Goal: Task Accomplishment & Management: Complete application form

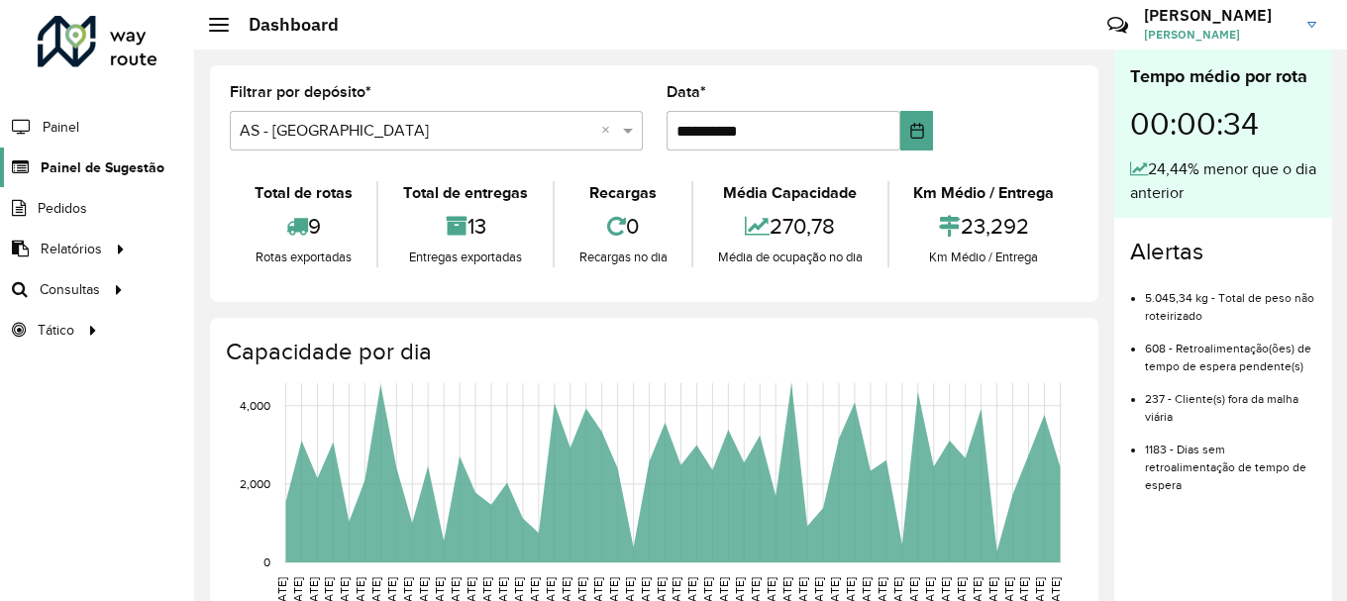
click at [66, 174] on span "Painel de Sugestão" at bounding box center [103, 167] width 124 height 21
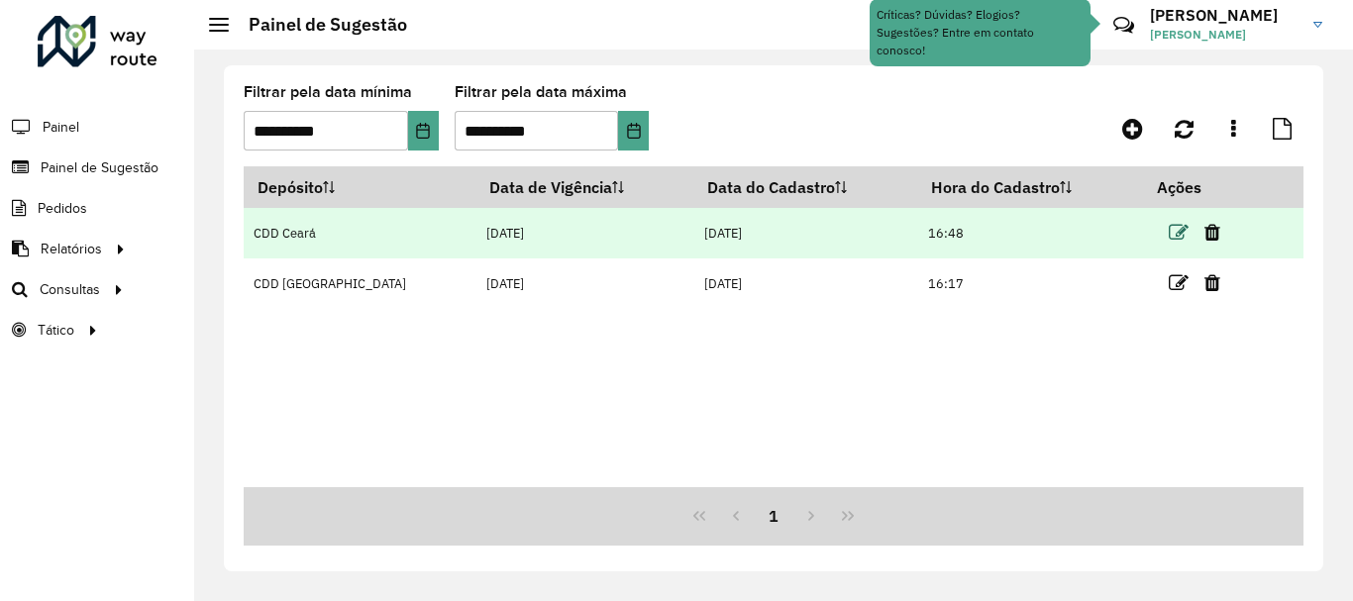
click at [1169, 233] on icon at bounding box center [1179, 233] width 20 height 20
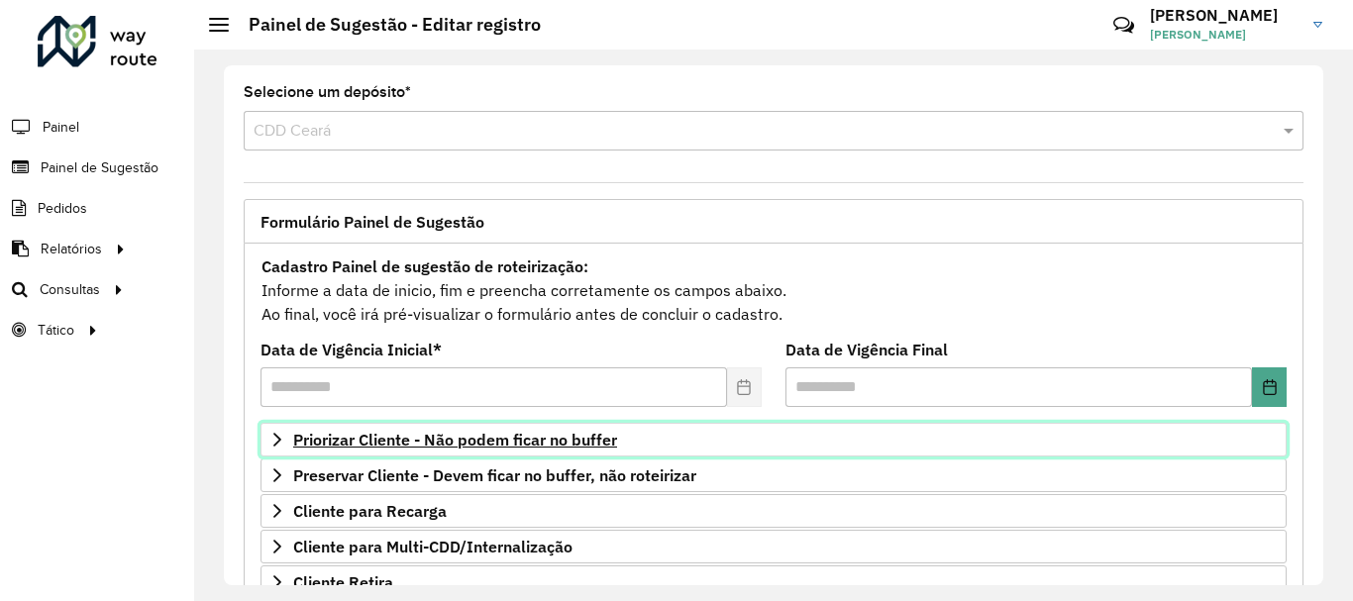
click at [355, 443] on span "Priorizar Cliente - Não podem ficar no buffer" at bounding box center [455, 440] width 324 height 16
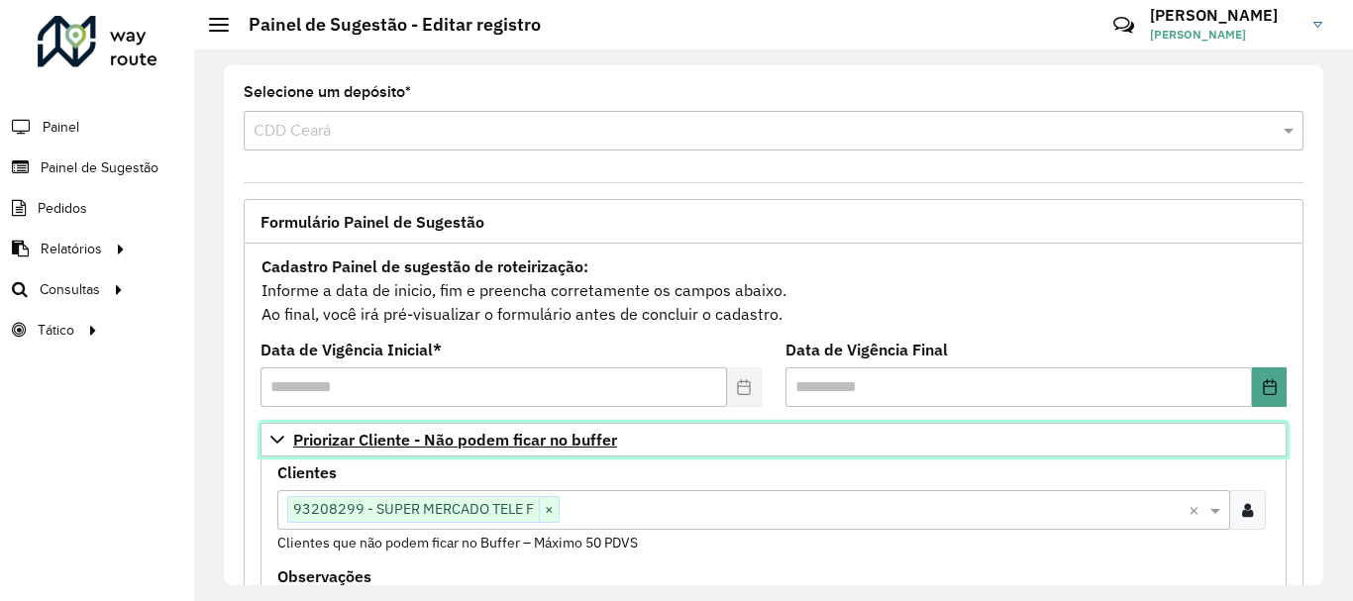
click at [355, 443] on span "Priorizar Cliente - Não podem ficar no buffer" at bounding box center [455, 440] width 324 height 16
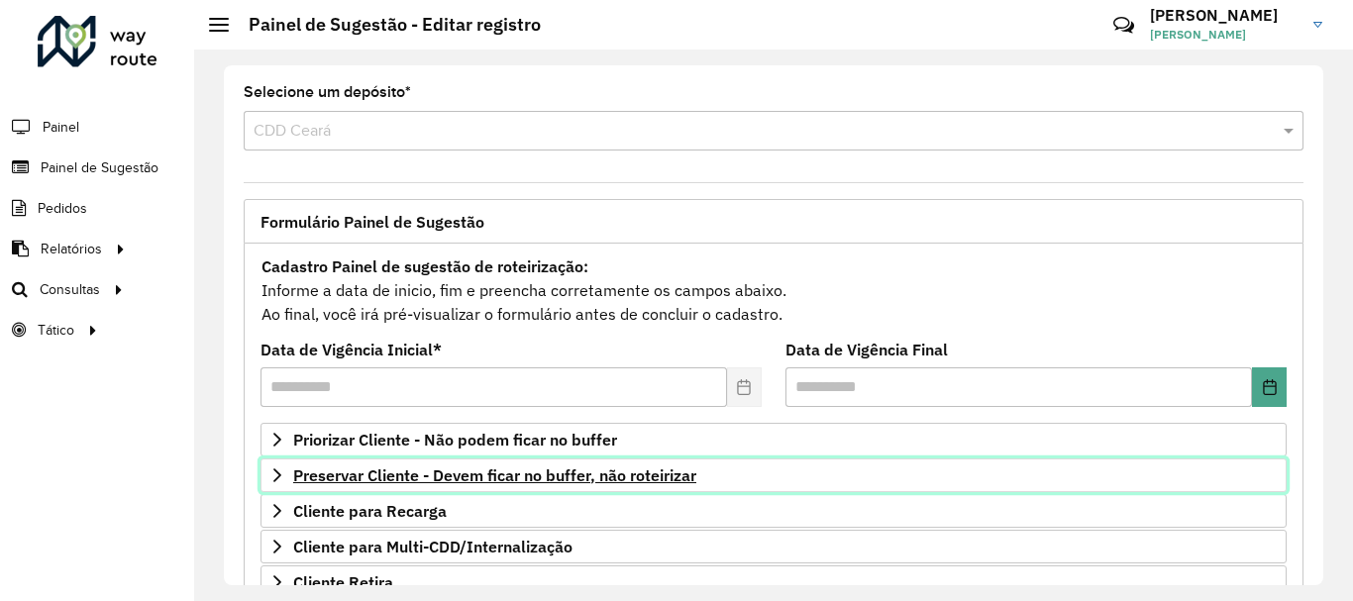
click at [343, 477] on span "Preservar Cliente - Devem ficar no buffer, não roteirizar" at bounding box center [494, 476] width 403 height 16
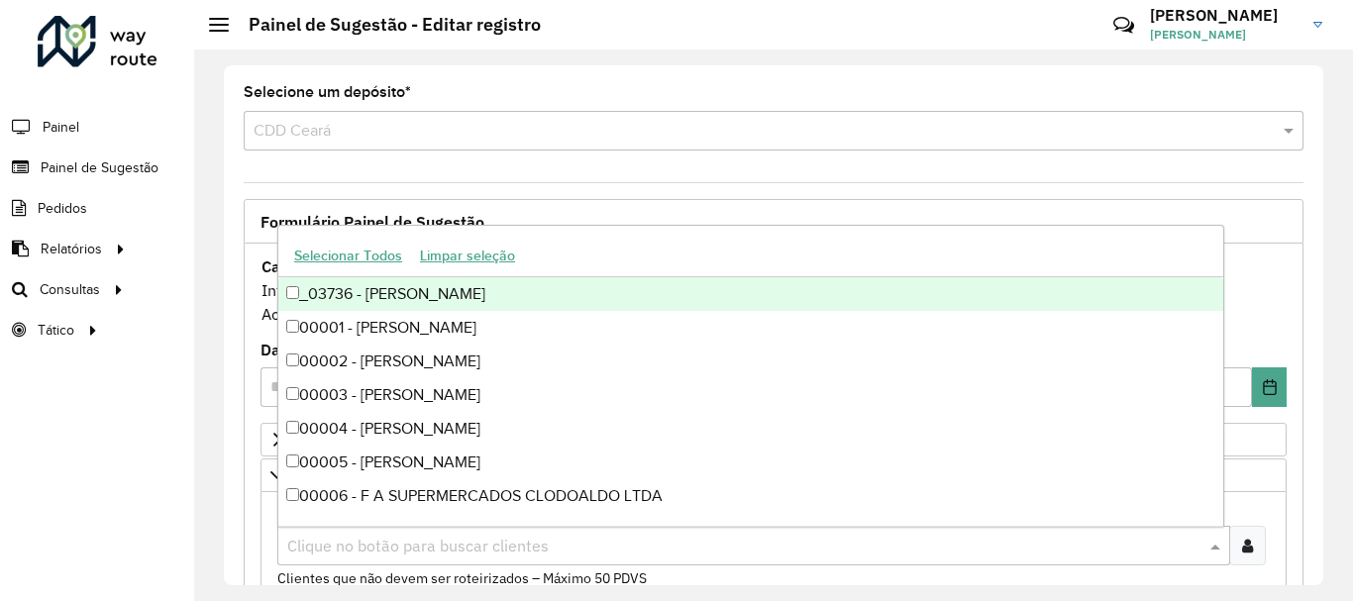
click at [440, 548] on input "text" at bounding box center [743, 547] width 923 height 24
paste input "*****"
type input "*****"
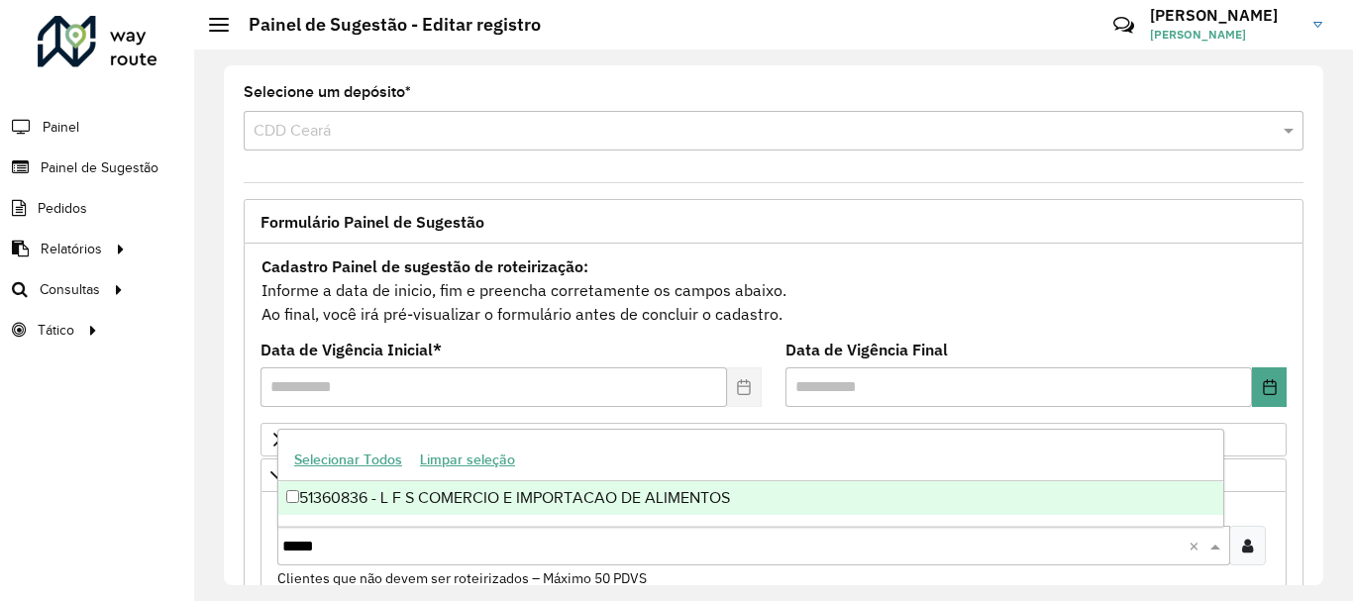
click at [289, 503] on div "51360836 - L F S COMERCIO E IMPORTACAO DE ALIMENTOS" at bounding box center [750, 498] width 945 height 34
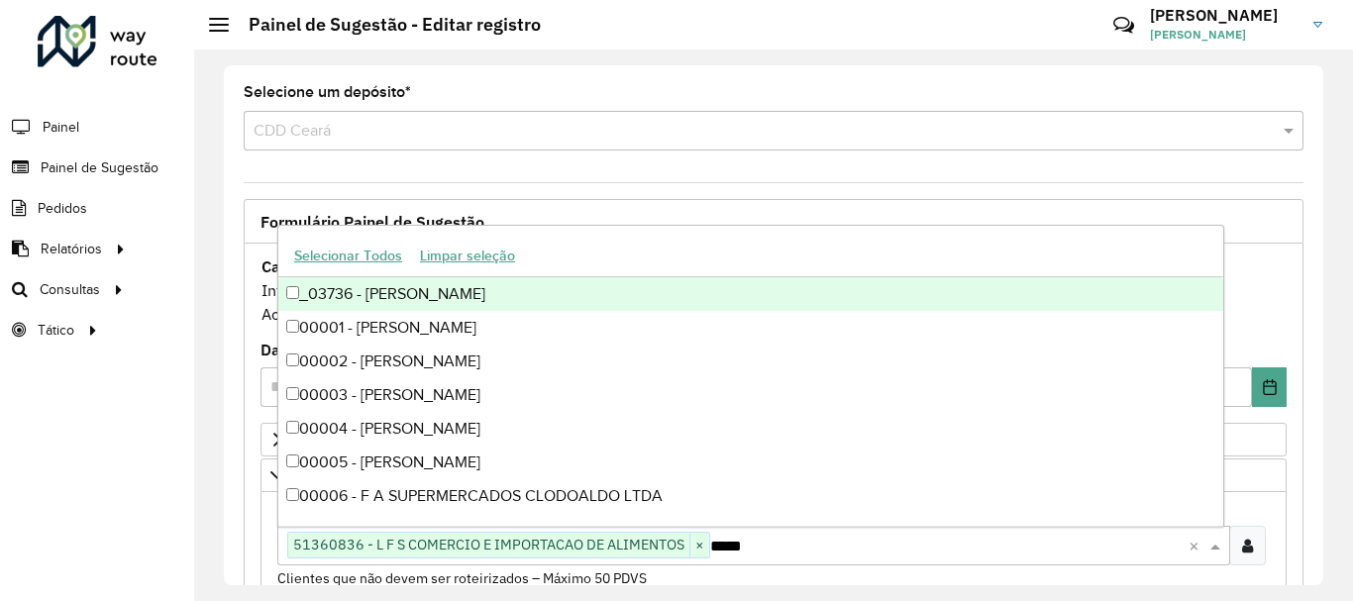
click at [1273, 183] on div "**********" at bounding box center [773, 325] width 1099 height 520
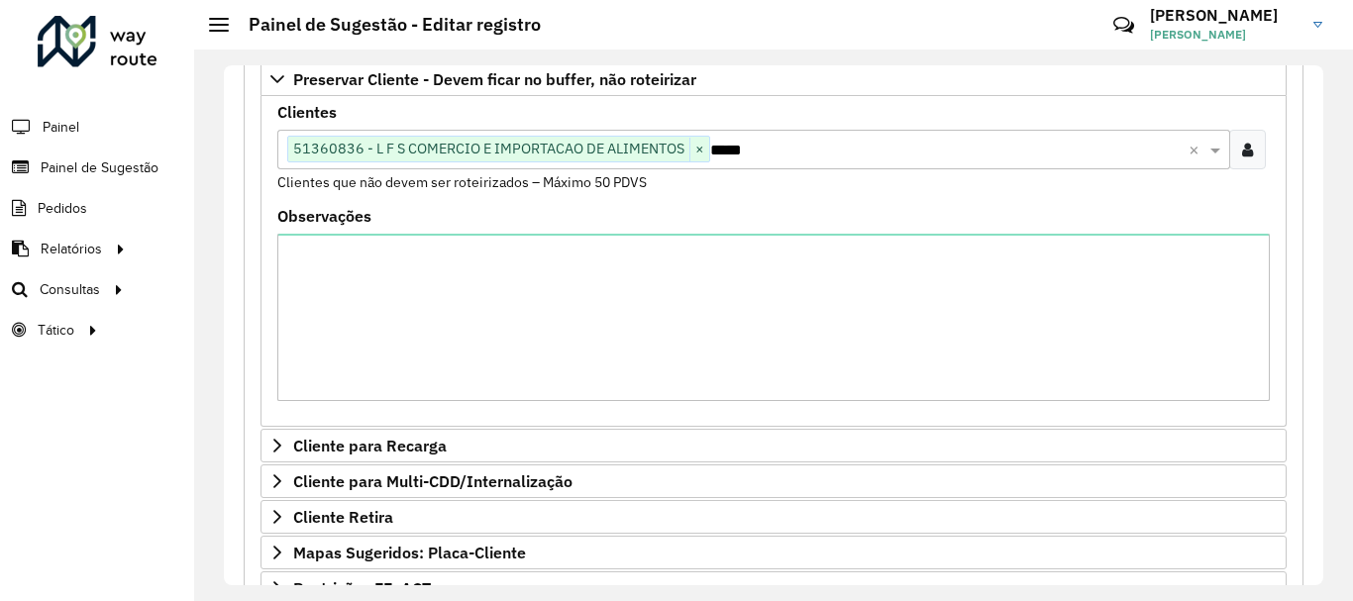
scroll to position [717, 0]
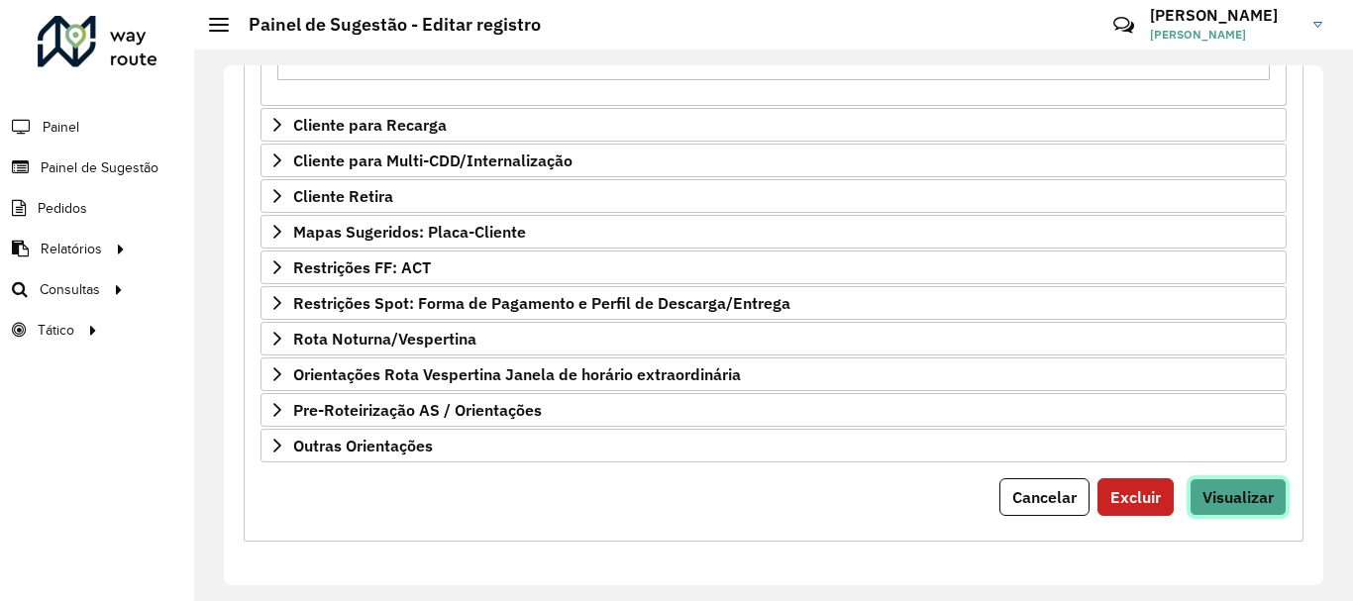
click at [1247, 505] on span "Visualizar" at bounding box center [1237, 497] width 71 height 20
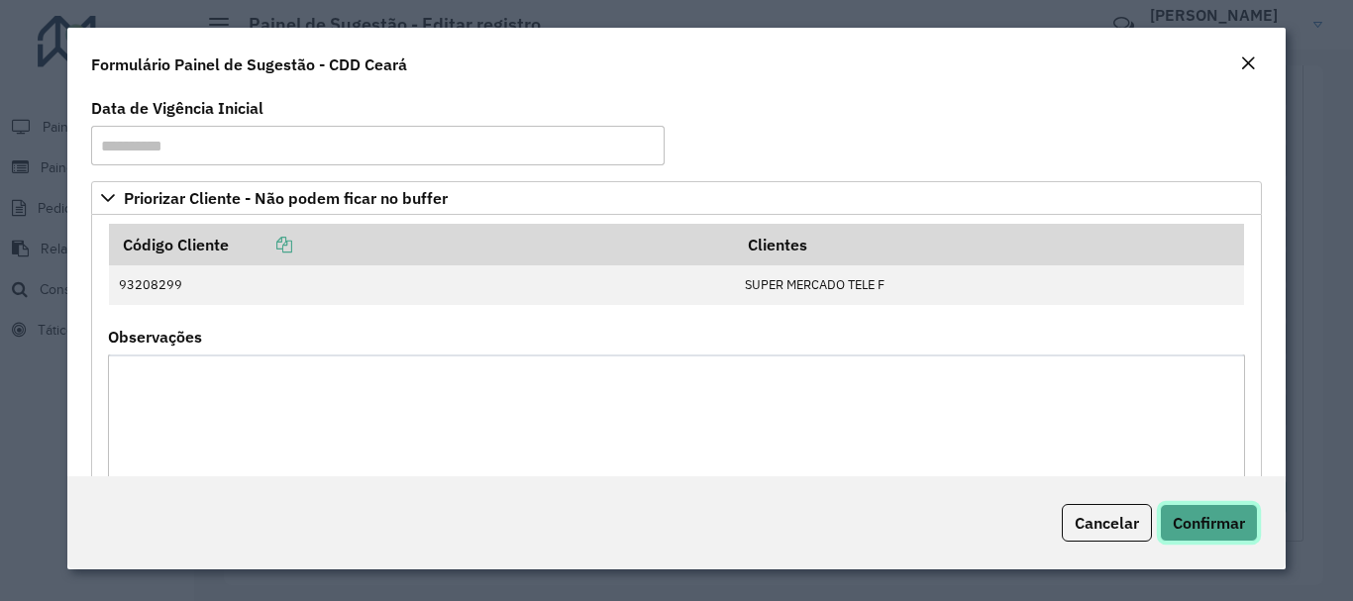
click at [1222, 519] on span "Confirmar" at bounding box center [1209, 523] width 72 height 20
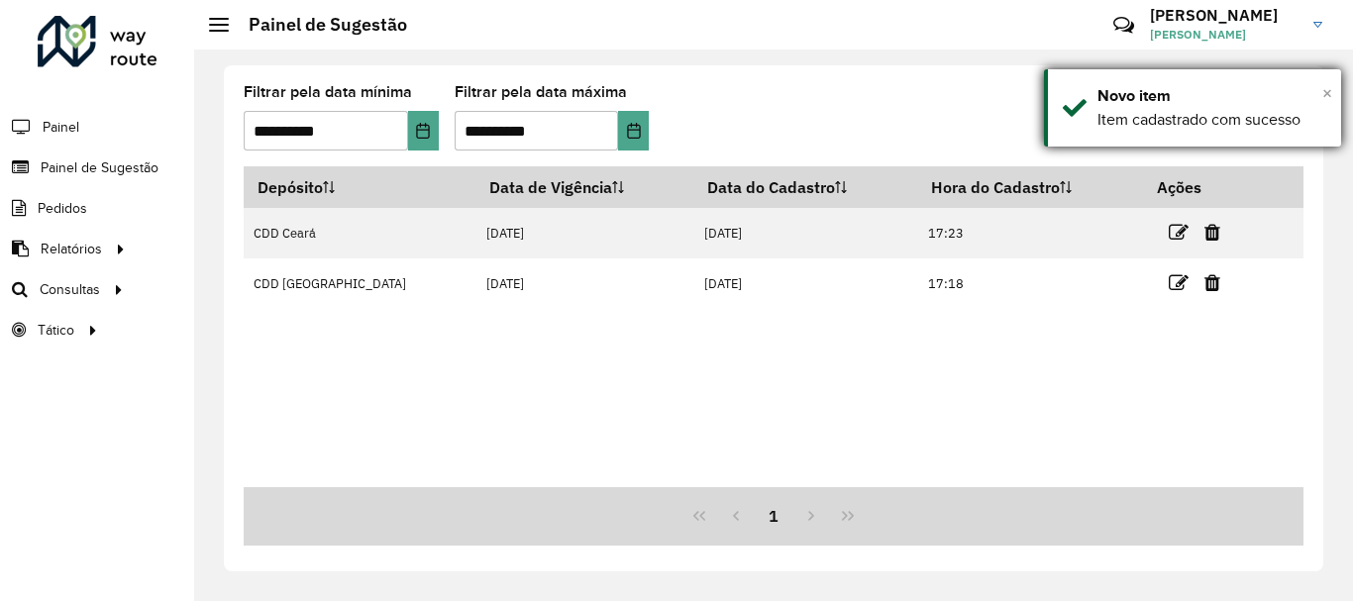
click at [1329, 93] on span "×" at bounding box center [1327, 93] width 10 height 22
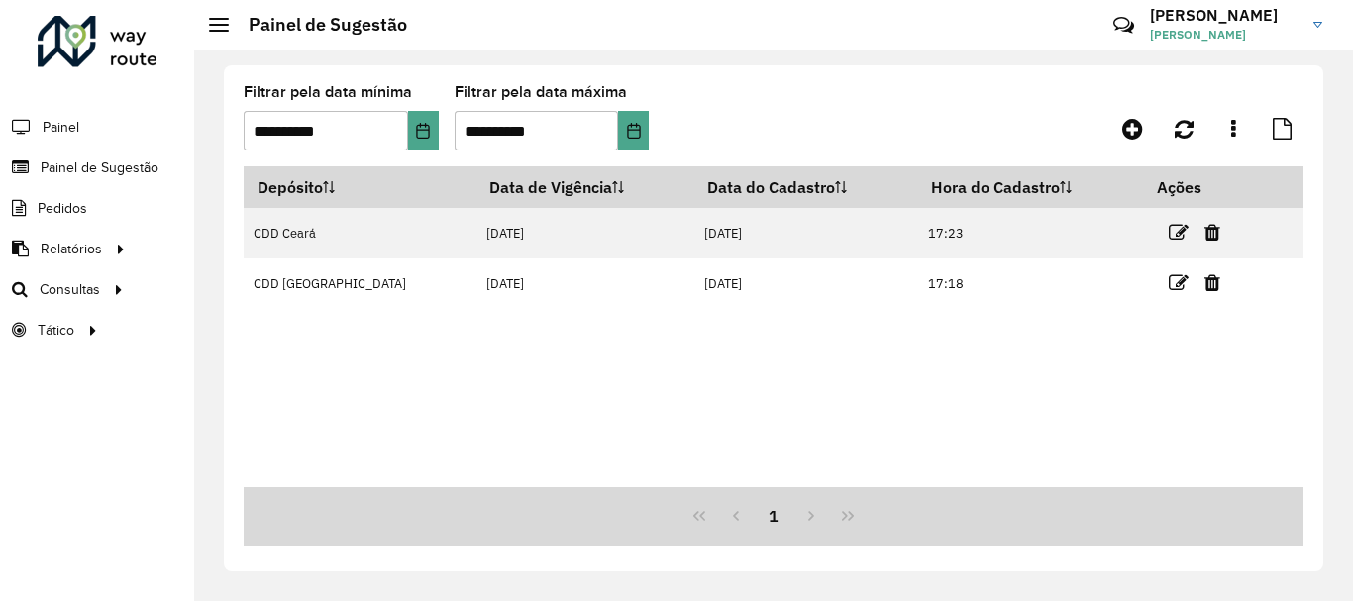
click at [1317, 263] on div "**********" at bounding box center [773, 318] width 1099 height 506
click at [724, 403] on div "Depósito Data de Vigência Data do Cadastro Hora do Cadastro Ações CDD [GEOGRAPH…" at bounding box center [774, 326] width 1060 height 321
click at [1192, 125] on icon at bounding box center [1184, 129] width 19 height 22
click at [1127, 132] on icon at bounding box center [1132, 129] width 21 height 24
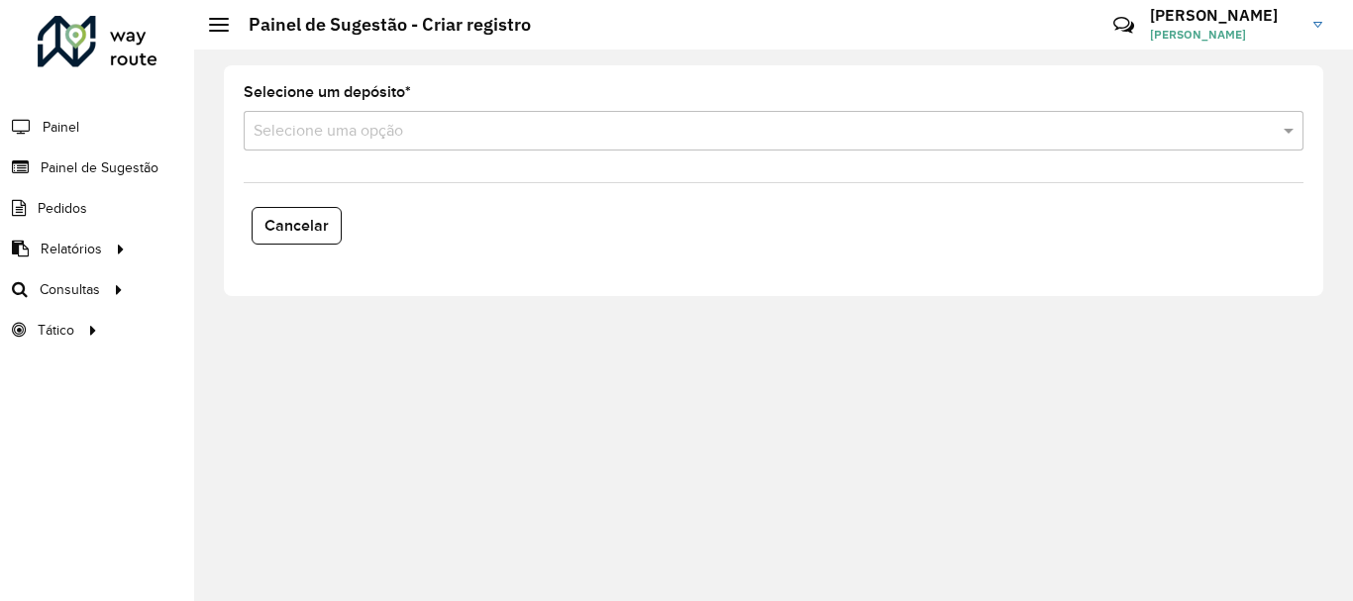
click at [343, 133] on input "text" at bounding box center [754, 132] width 1000 height 24
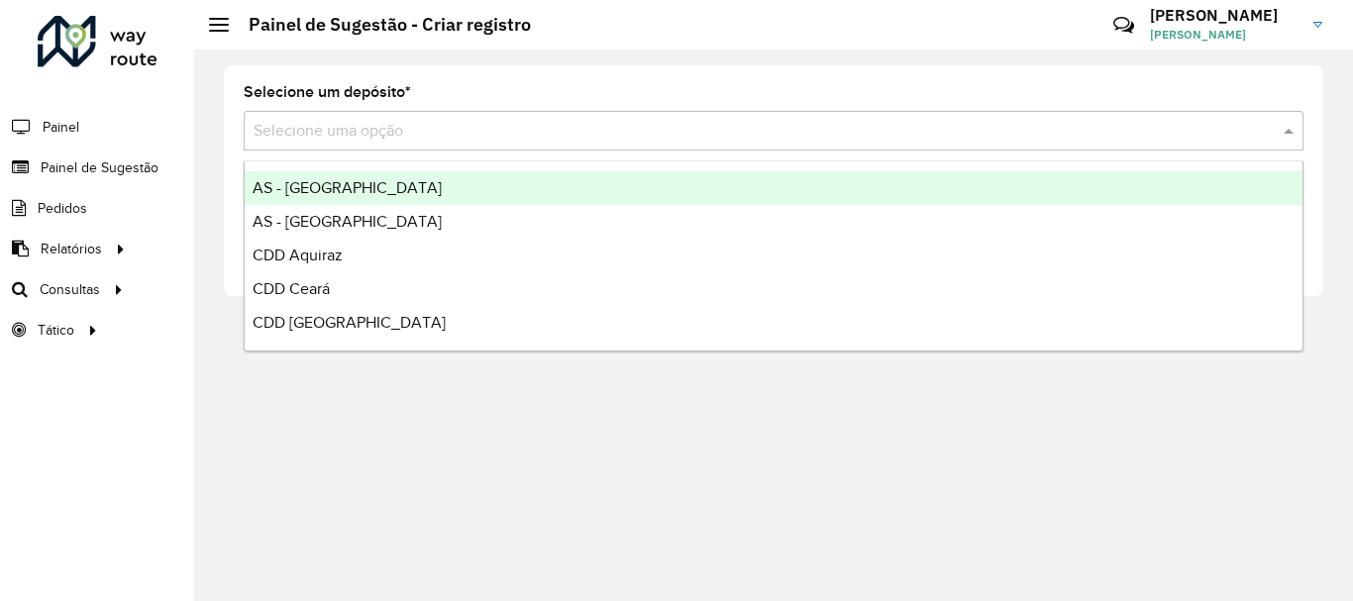
click at [306, 188] on span "AS - [GEOGRAPHIC_DATA]" at bounding box center [347, 187] width 189 height 17
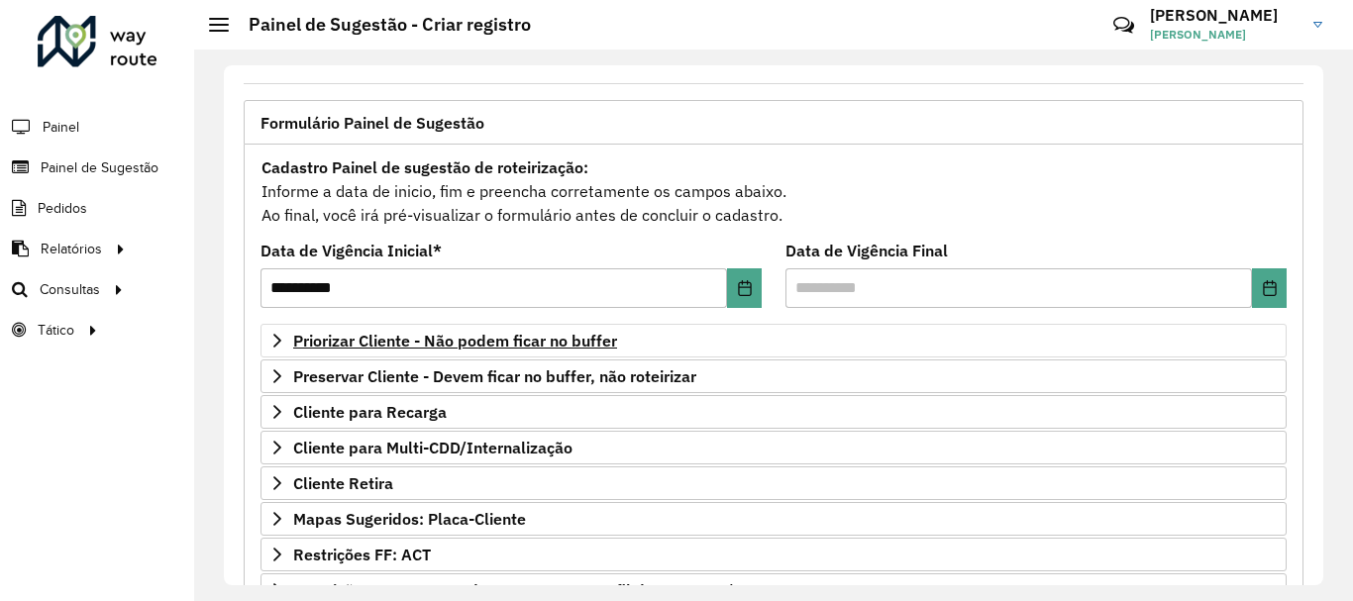
scroll to position [198, 0]
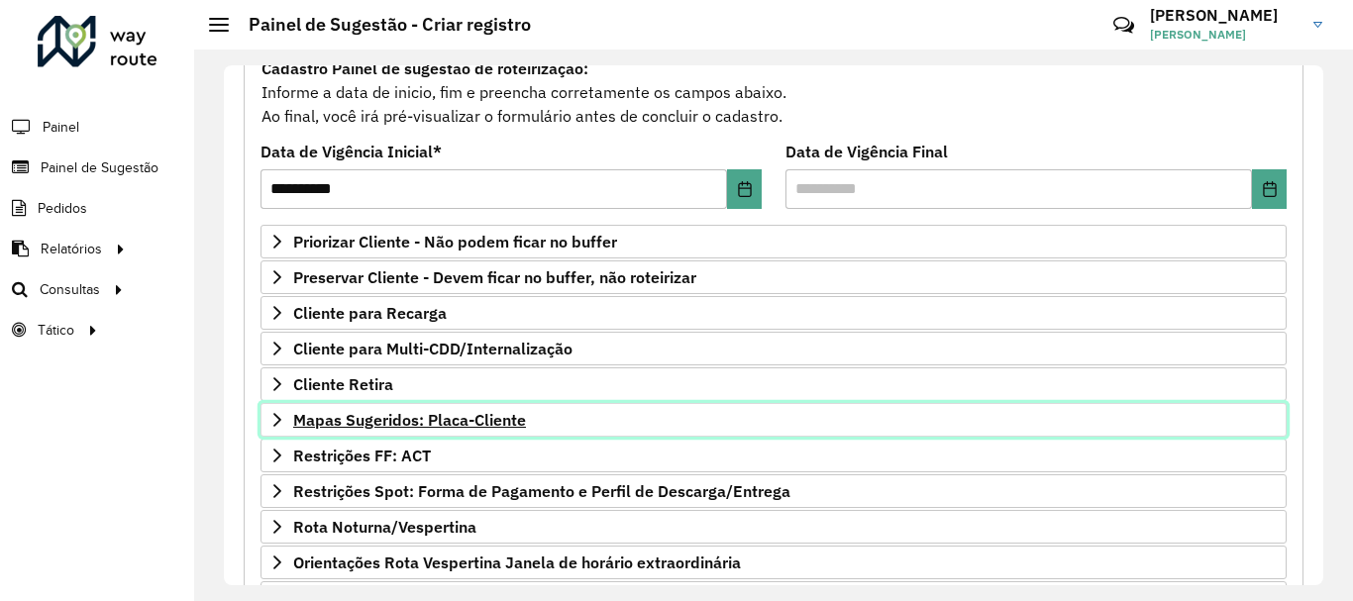
click at [375, 422] on span "Mapas Sugeridos: Placa-Cliente" at bounding box center [409, 420] width 233 height 16
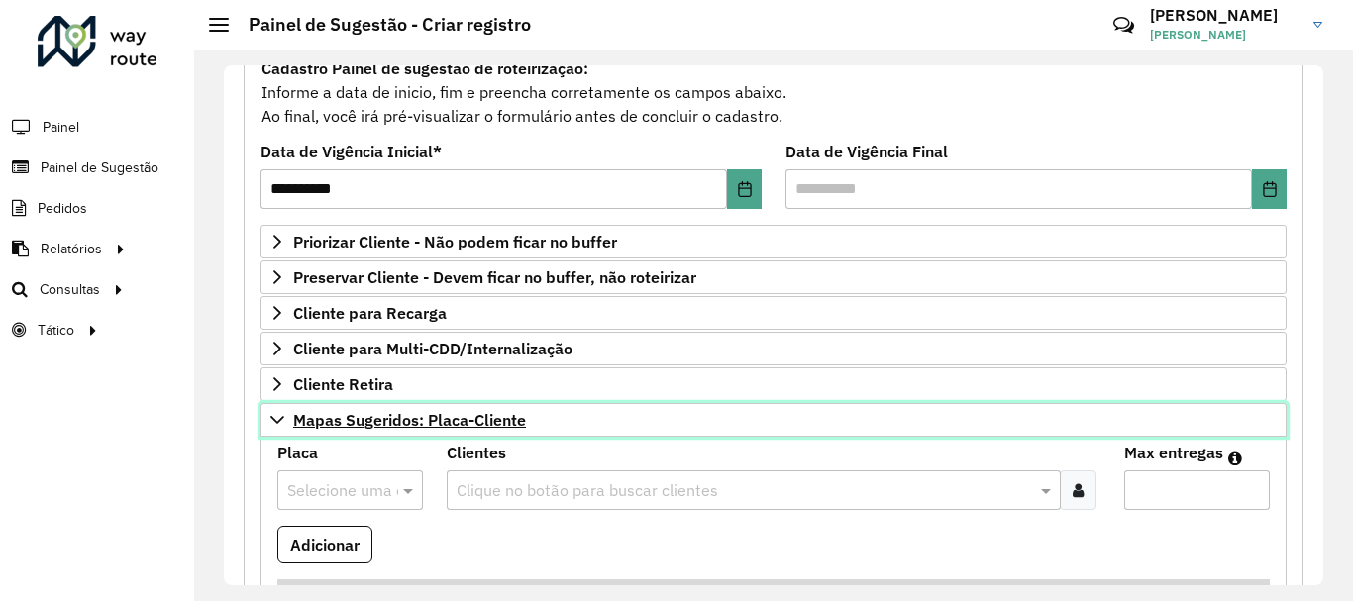
scroll to position [396, 0]
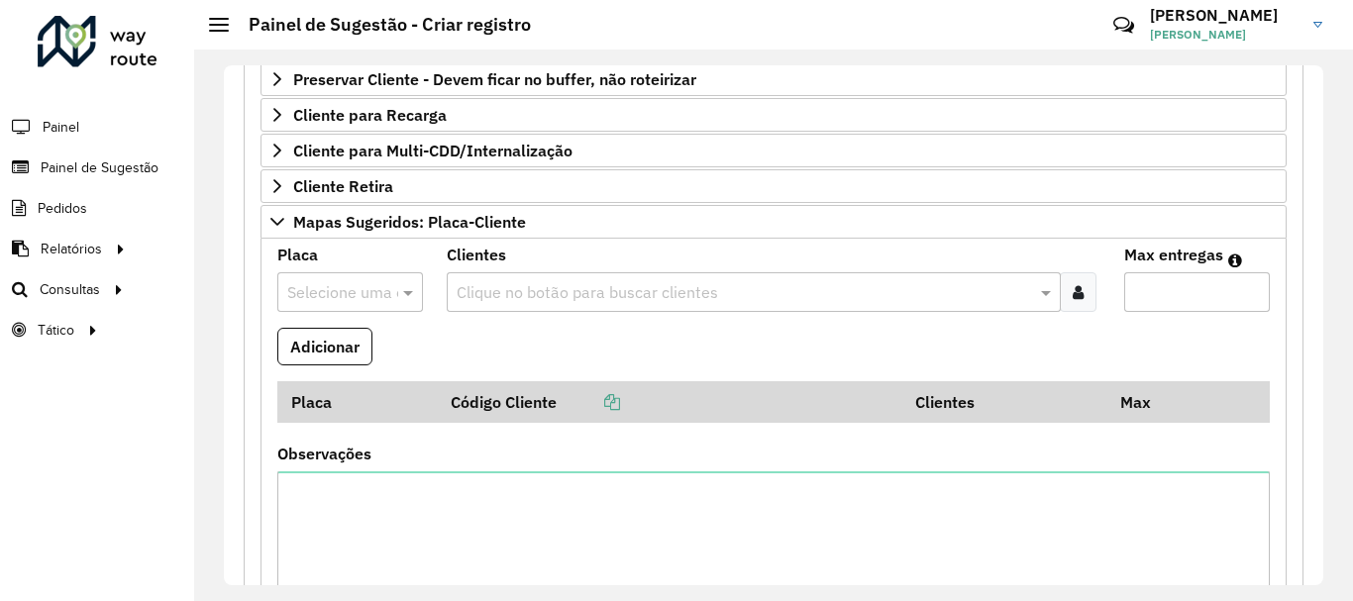
click at [340, 282] on input "text" at bounding box center [330, 293] width 86 height 24
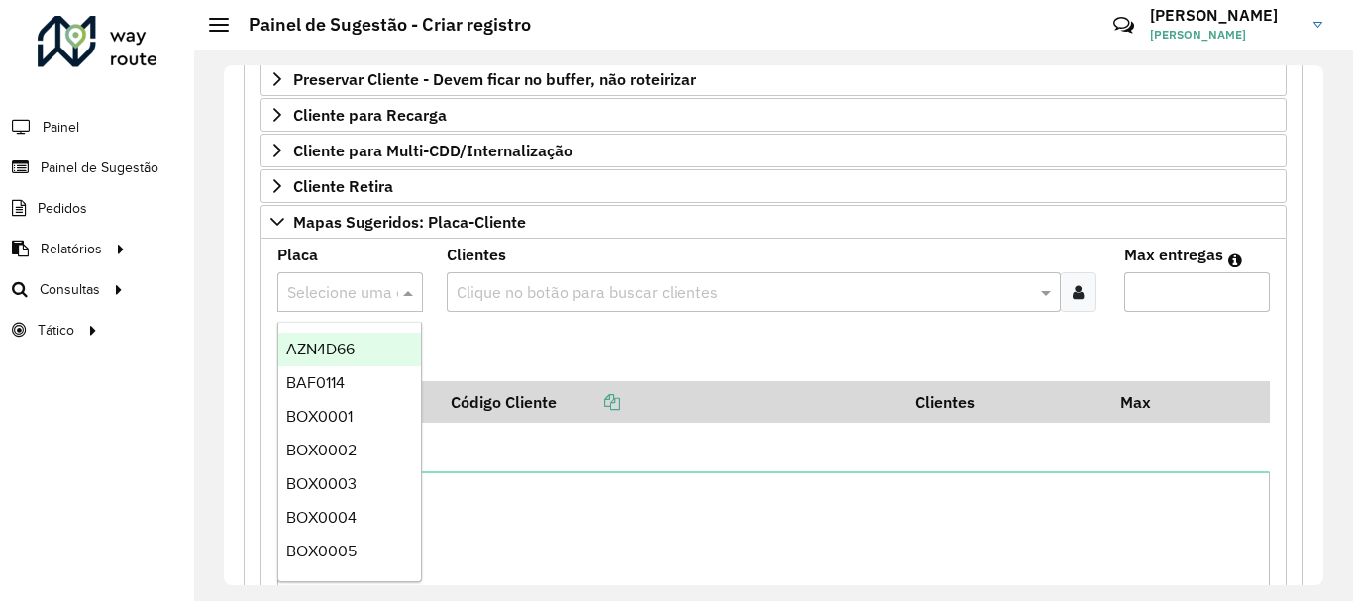
paste input "*******"
type input "*******"
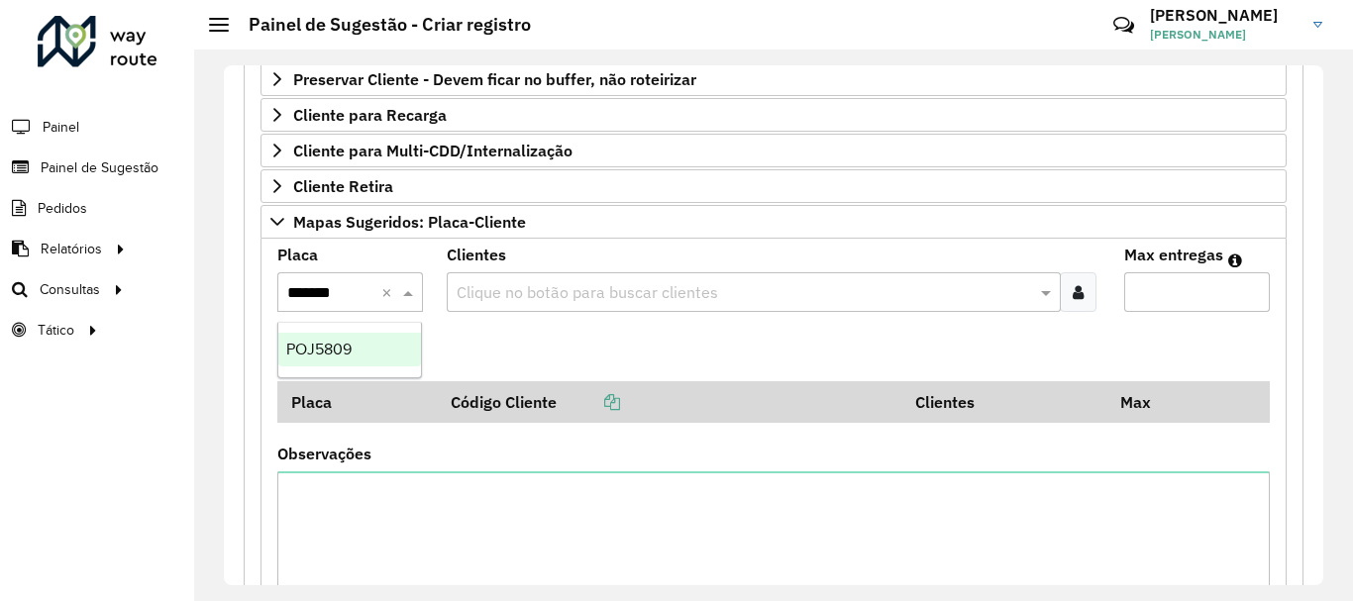
click at [320, 350] on span "POJ5809" at bounding box center [318, 349] width 65 height 17
click at [550, 296] on input "text" at bounding box center [744, 293] width 584 height 24
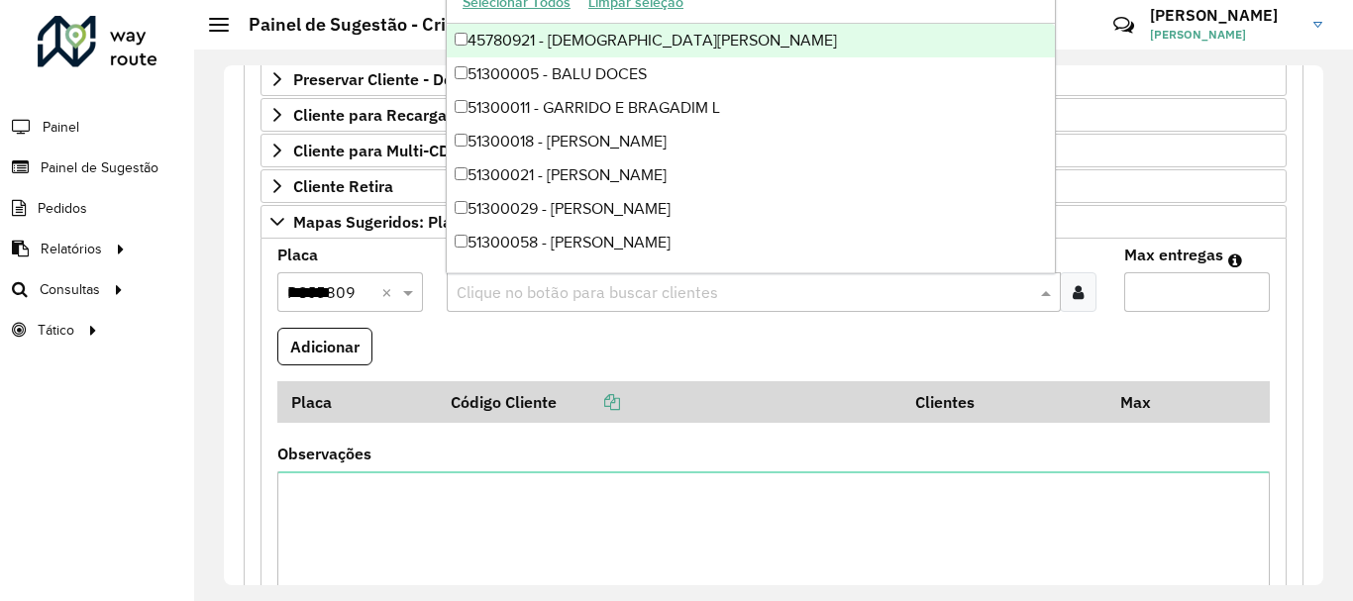
click at [535, 298] on input "text" at bounding box center [744, 293] width 584 height 24
paste input "*****"
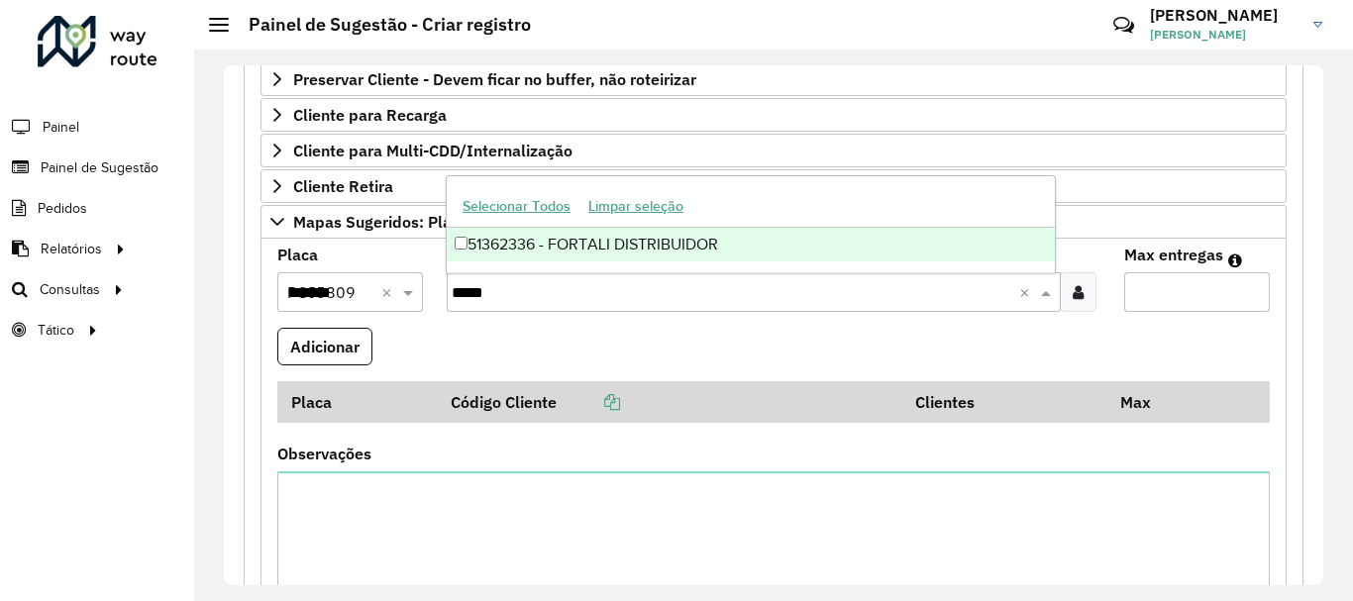
type input "*****"
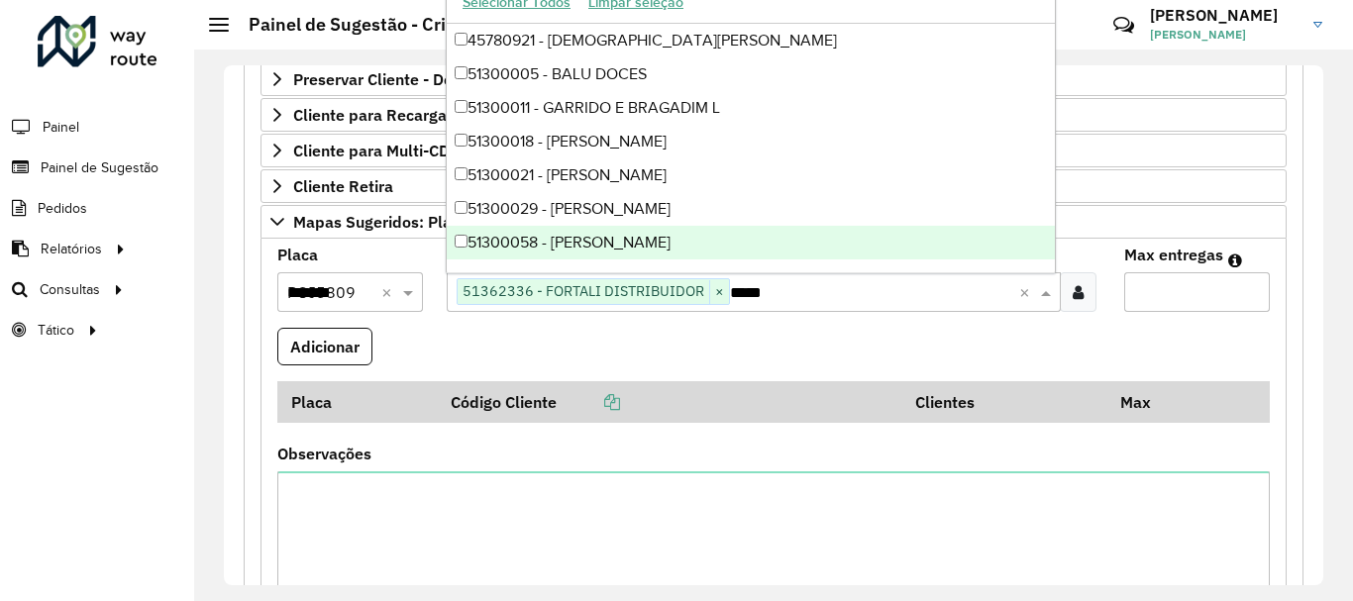
click at [1166, 289] on input "Max entregas" at bounding box center [1197, 292] width 146 height 40
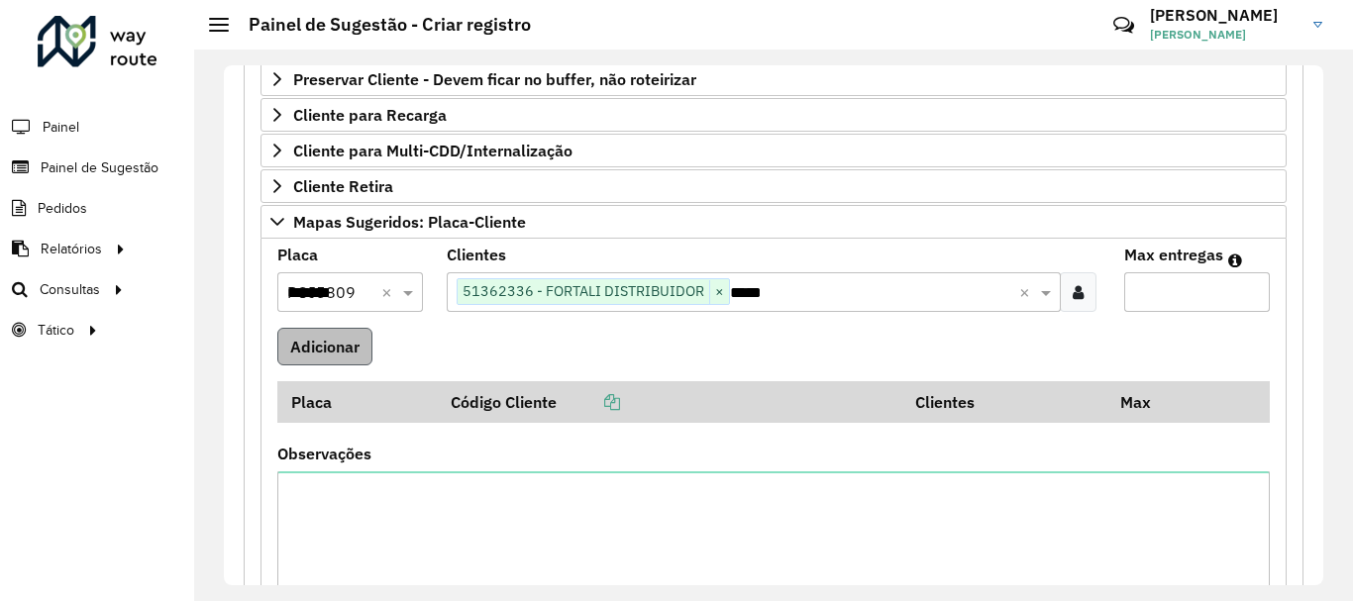
type input "*"
click at [351, 352] on button "Adicionar" at bounding box center [324, 347] width 95 height 38
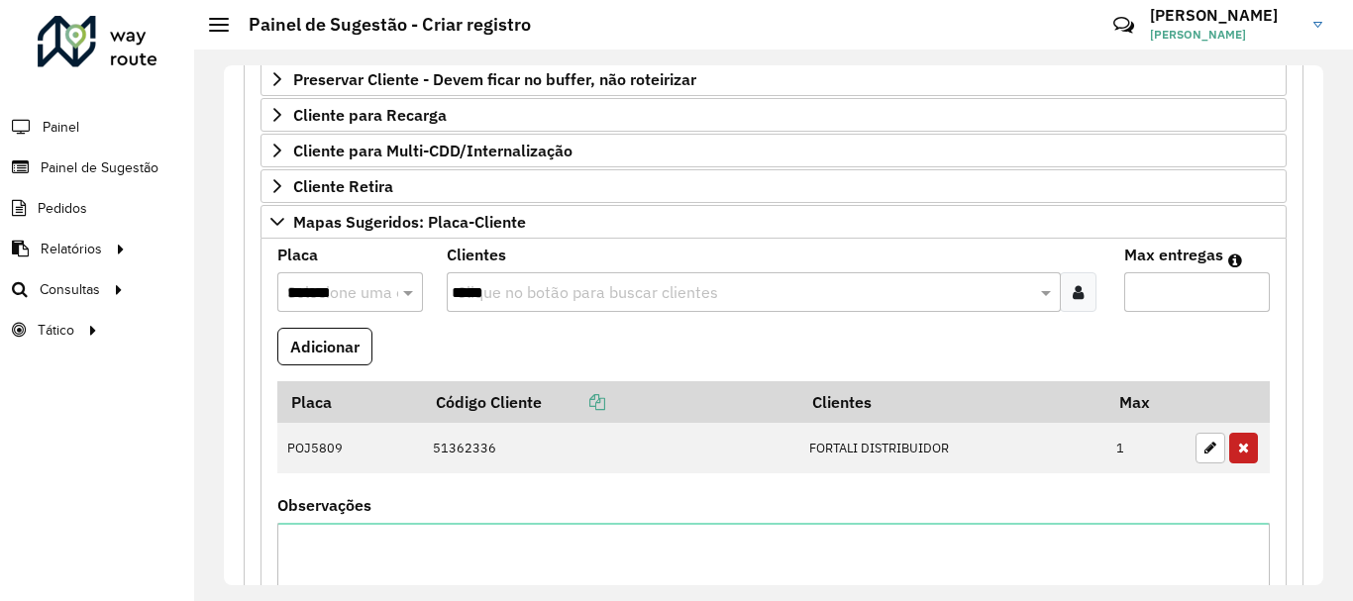
scroll to position [864, 0]
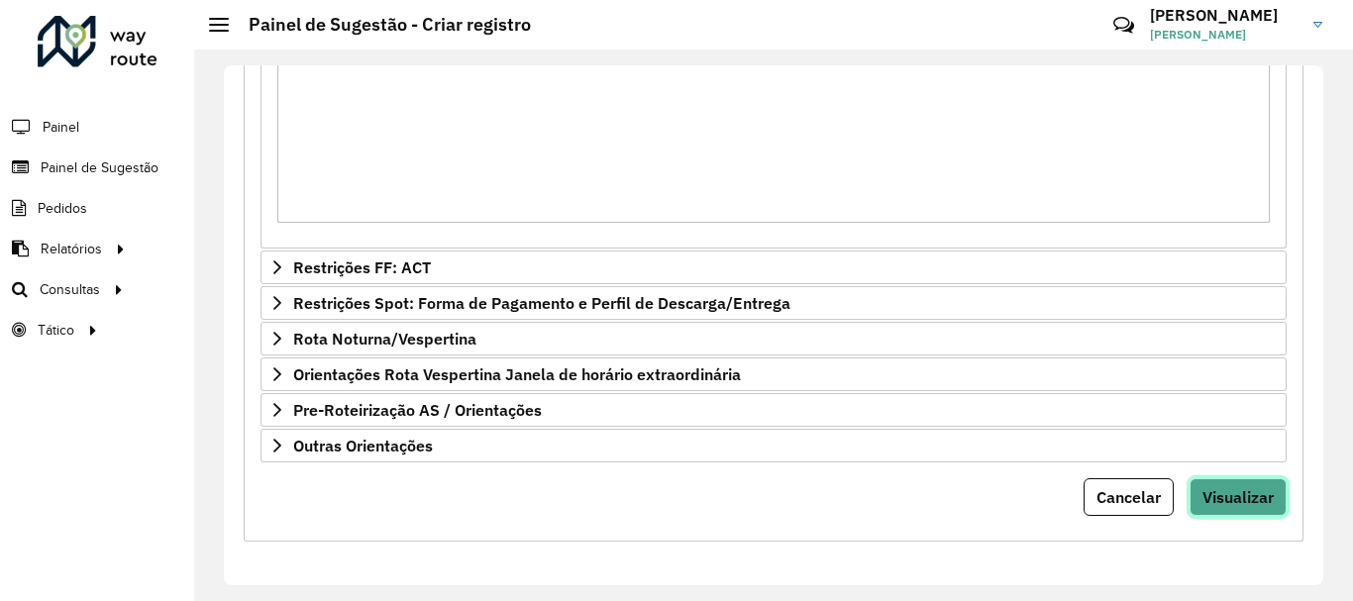
click at [1258, 504] on span "Visualizar" at bounding box center [1237, 497] width 71 height 20
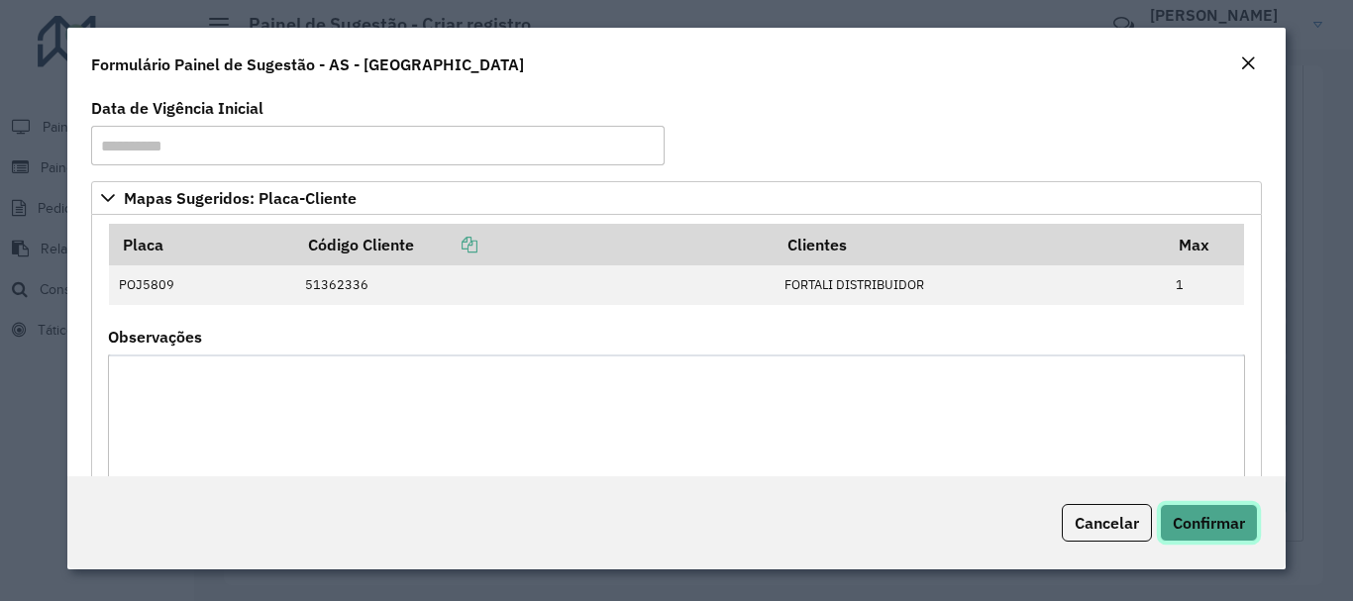
click at [1218, 521] on span "Confirmar" at bounding box center [1209, 523] width 72 height 20
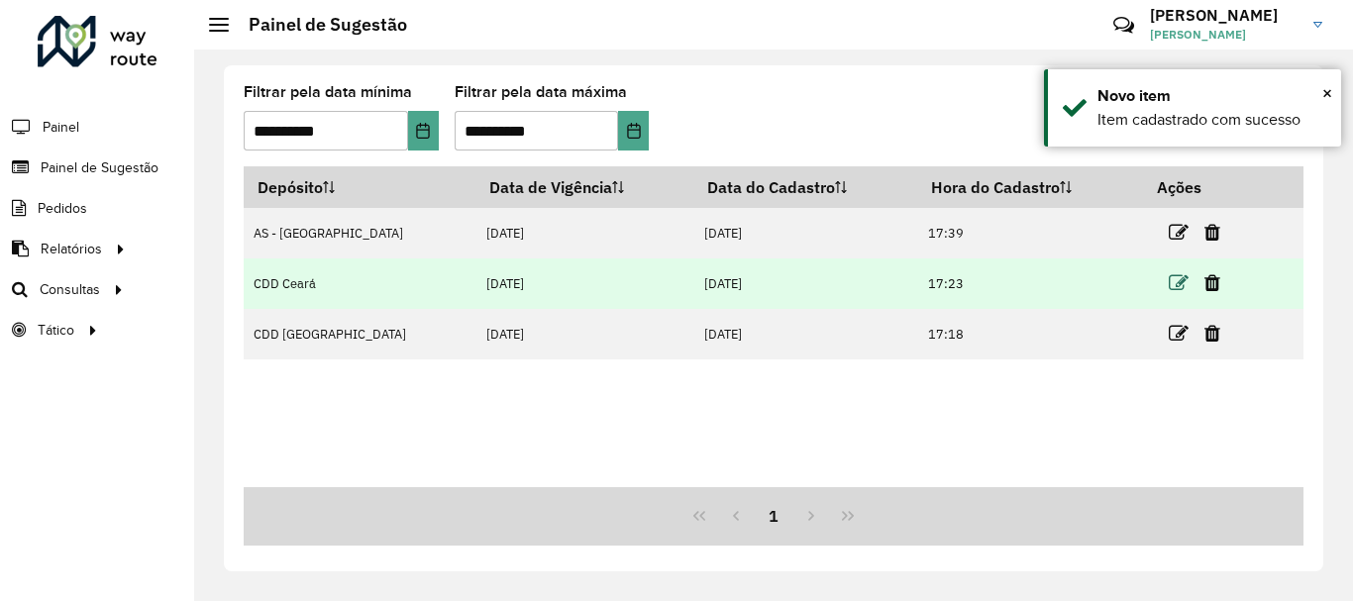
click at [1169, 282] on icon at bounding box center [1179, 283] width 20 height 20
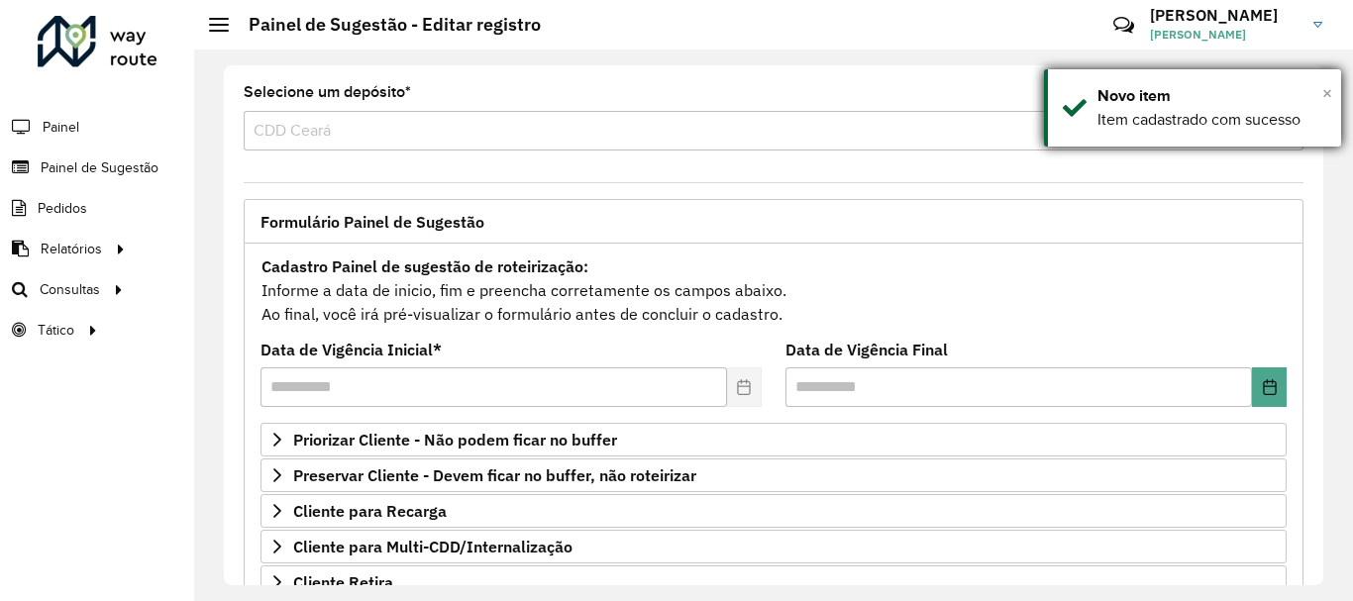
click at [1325, 93] on span "×" at bounding box center [1327, 93] width 10 height 22
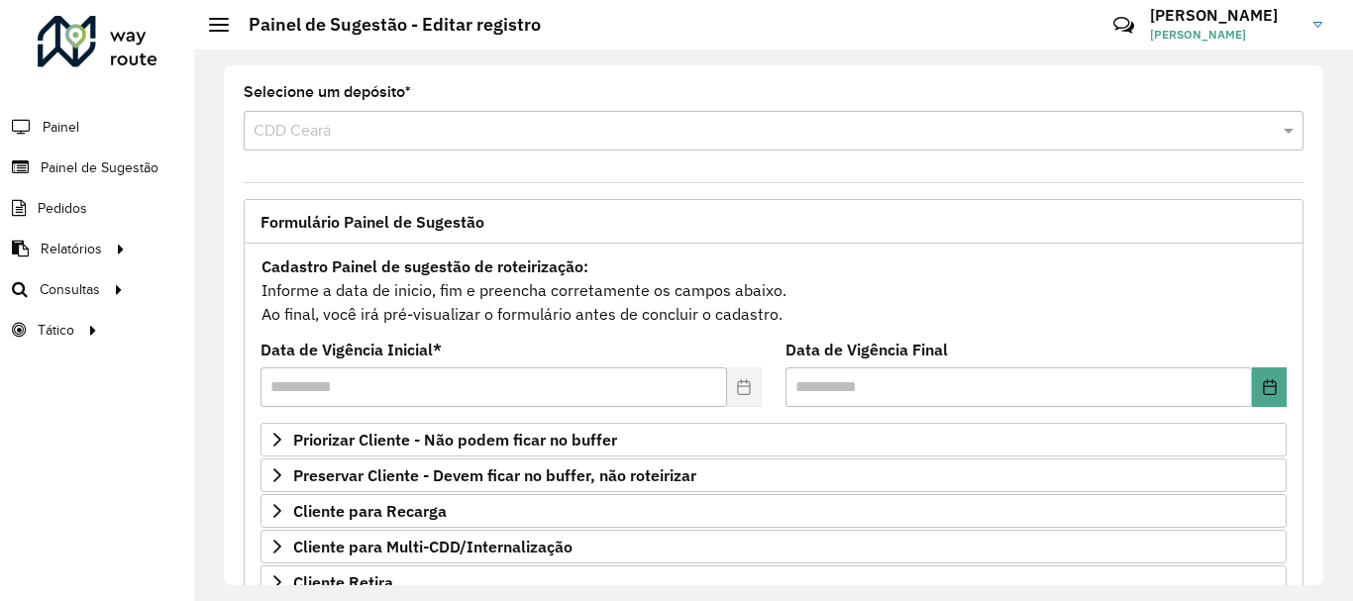
scroll to position [297, 0]
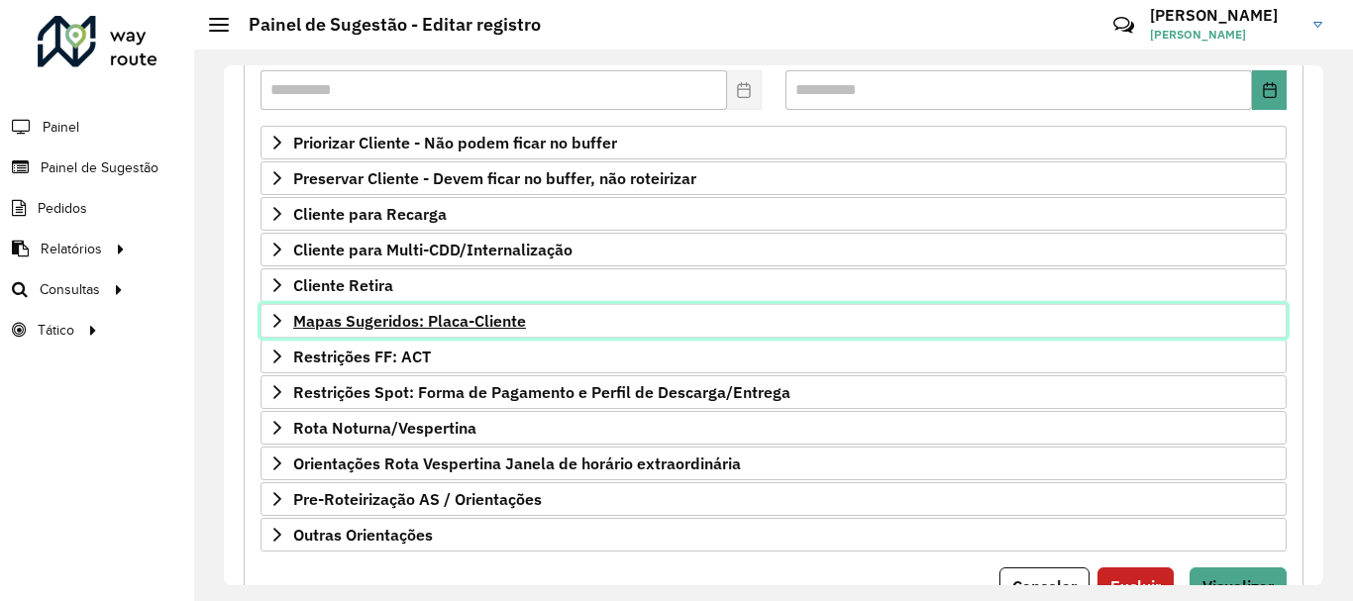
click at [360, 319] on span "Mapas Sugeridos: Placa-Cliente" at bounding box center [409, 321] width 233 height 16
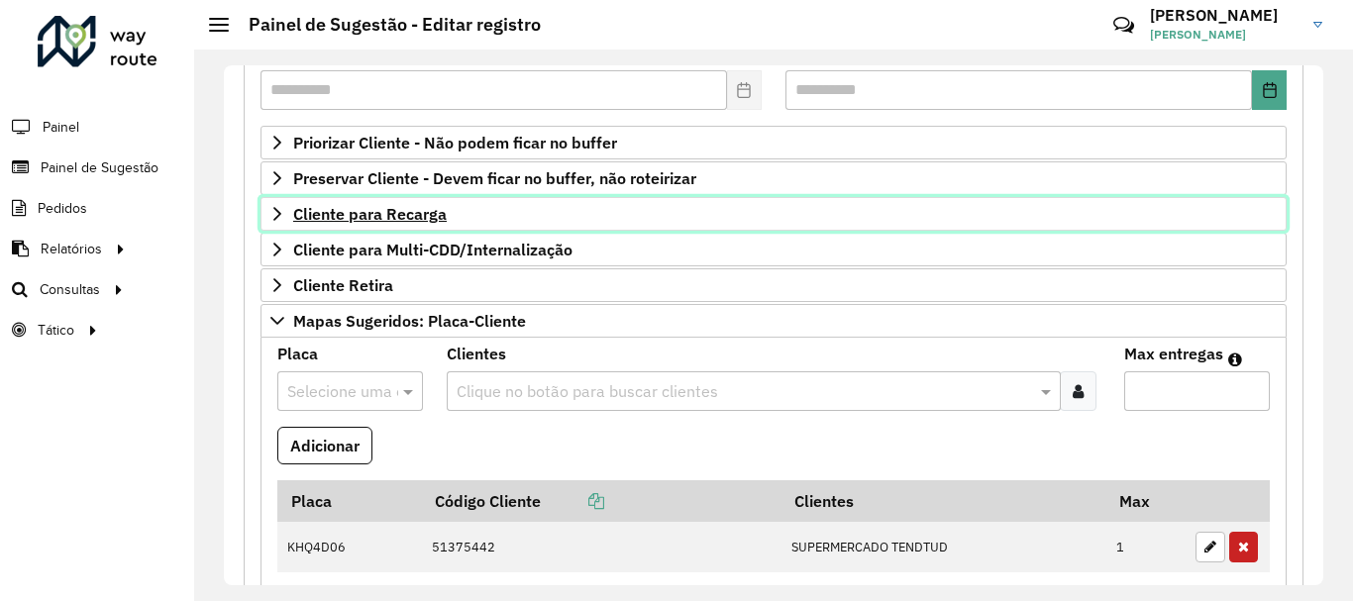
click at [372, 222] on span "Cliente para Recarga" at bounding box center [370, 214] width 154 height 16
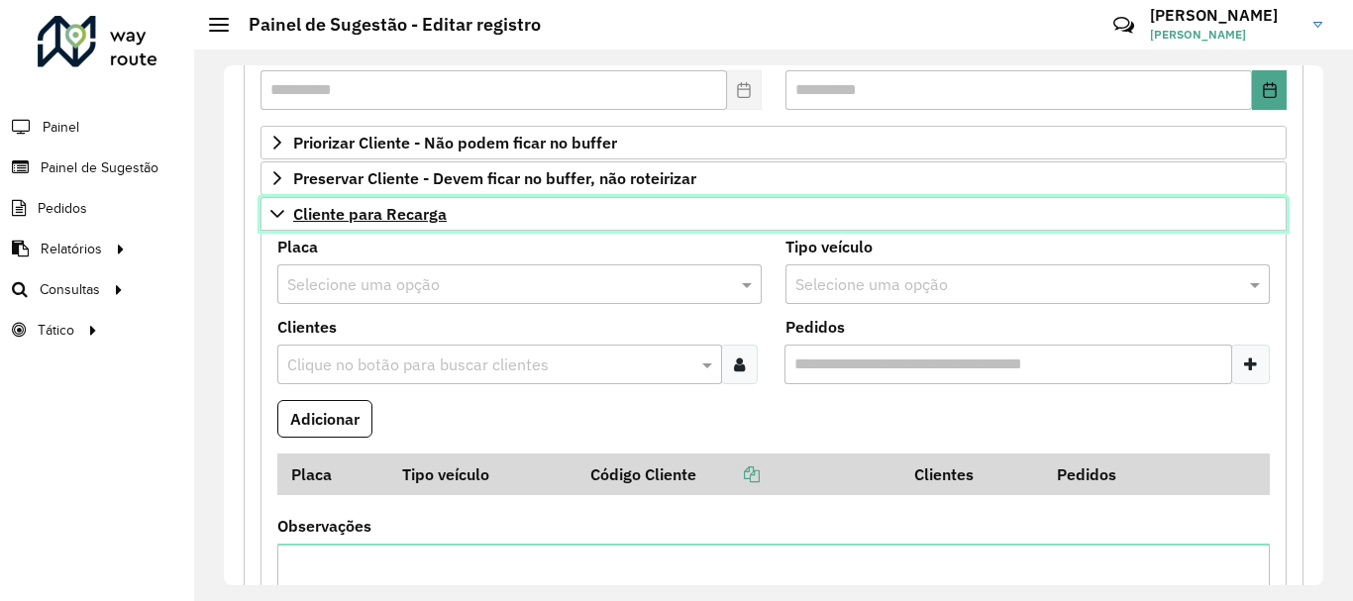
click at [372, 222] on span "Cliente para Recarga" at bounding box center [370, 214] width 154 height 16
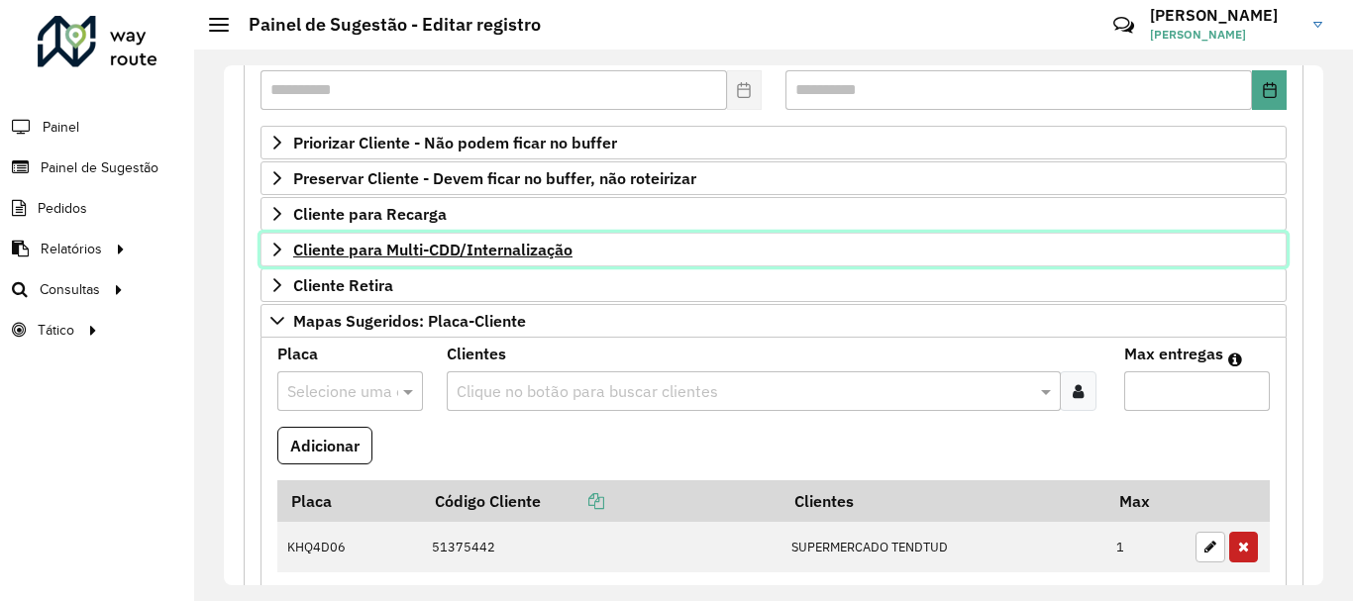
click at [356, 261] on link "Cliente para Multi-CDD/Internalização" at bounding box center [774, 250] width 1026 height 34
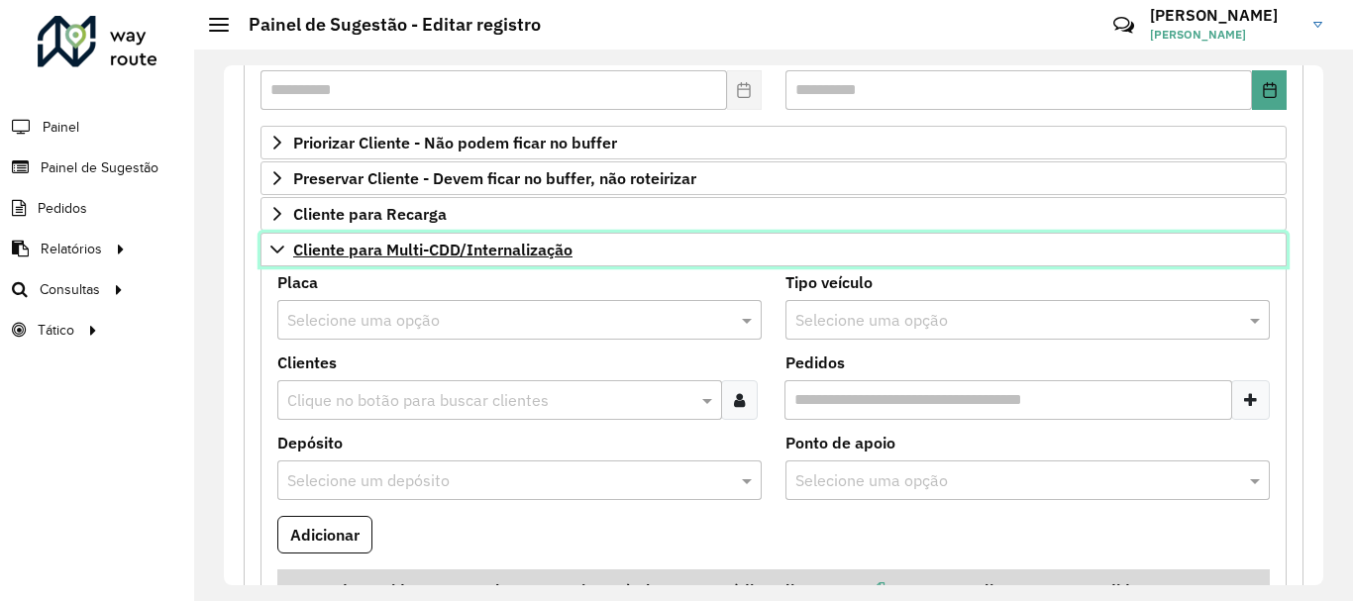
click at [356, 261] on link "Cliente para Multi-CDD/Internalização" at bounding box center [774, 250] width 1026 height 34
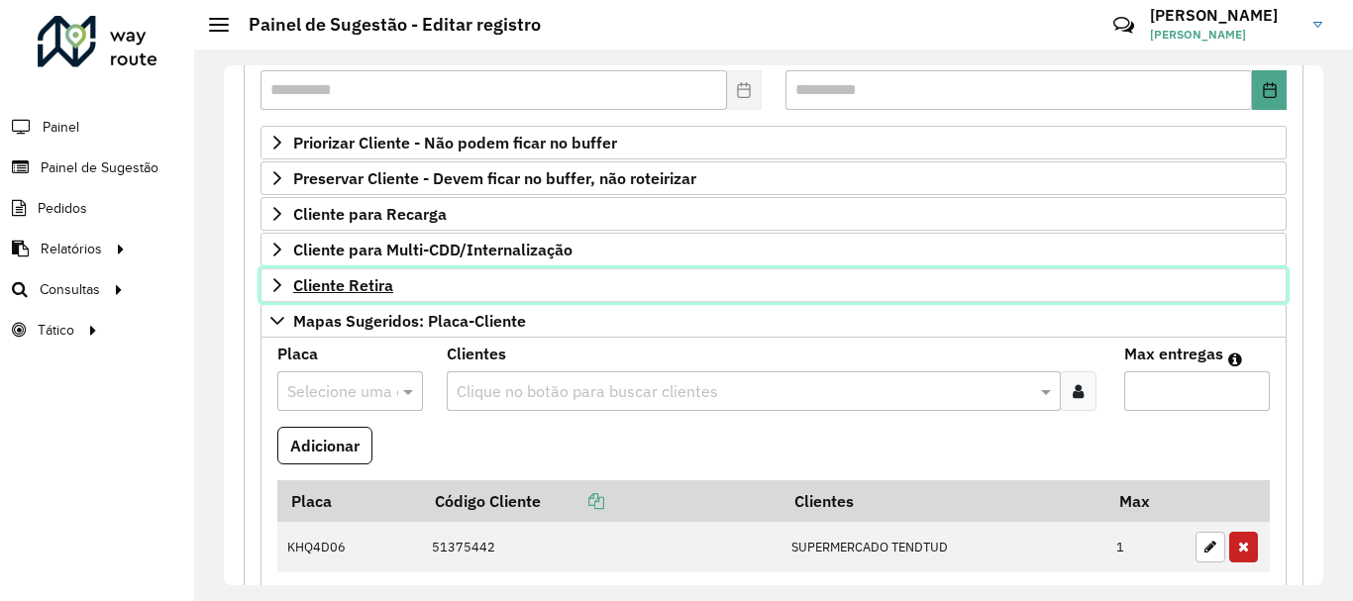
click at [337, 290] on span "Cliente Retira" at bounding box center [343, 285] width 100 height 16
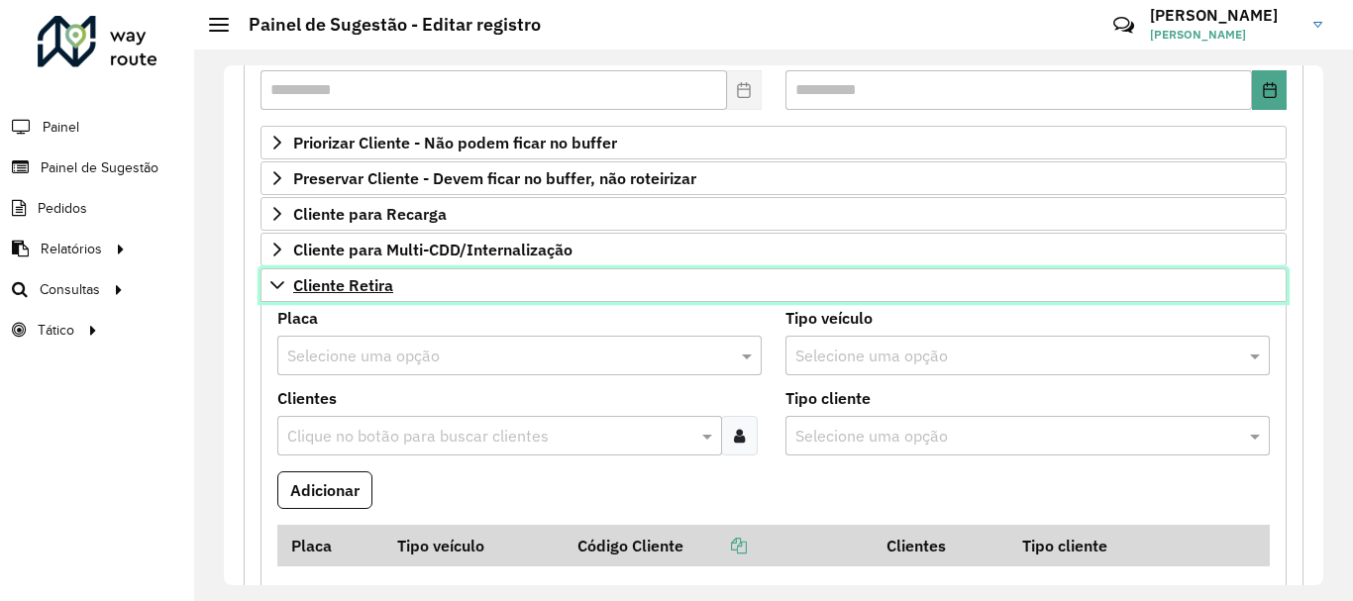
click at [330, 289] on span "Cliente Retira" at bounding box center [343, 285] width 100 height 16
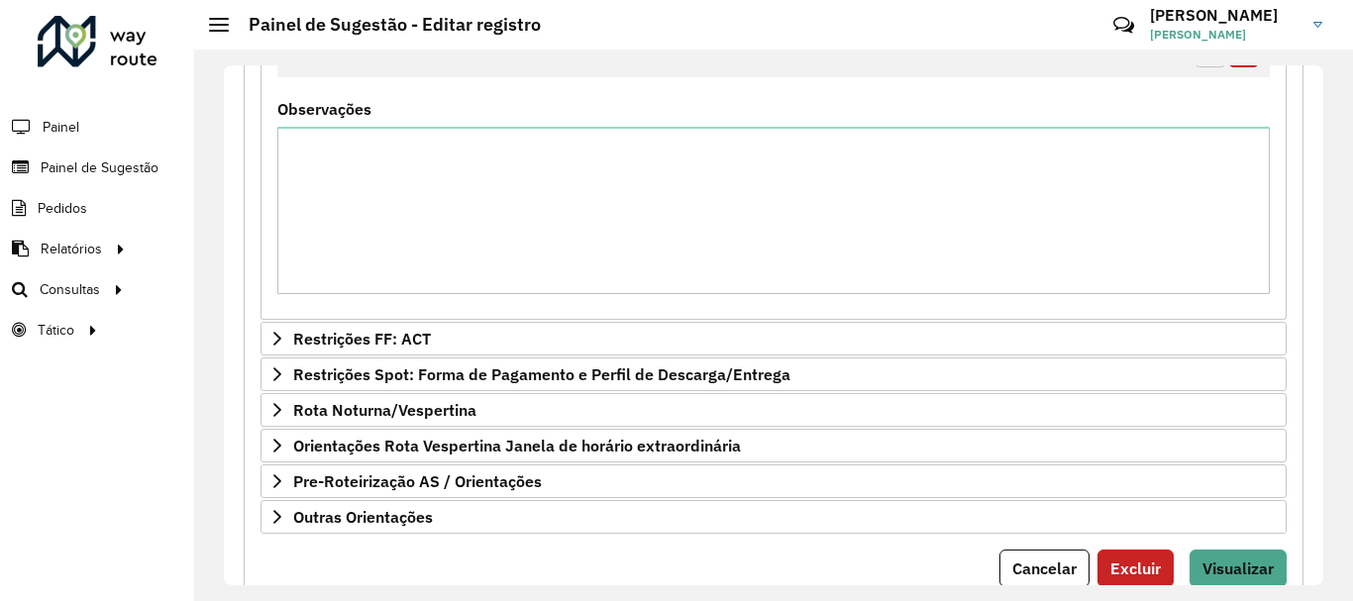
scroll to position [594, 0]
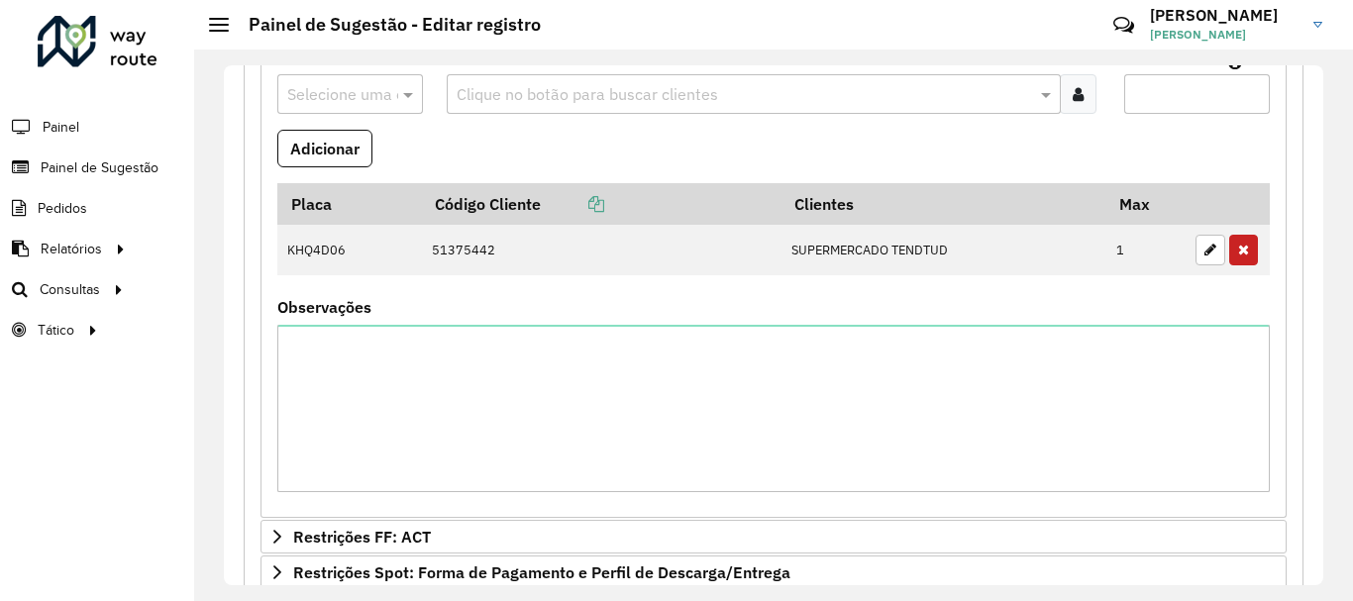
click at [322, 96] on input "text" at bounding box center [330, 95] width 86 height 24
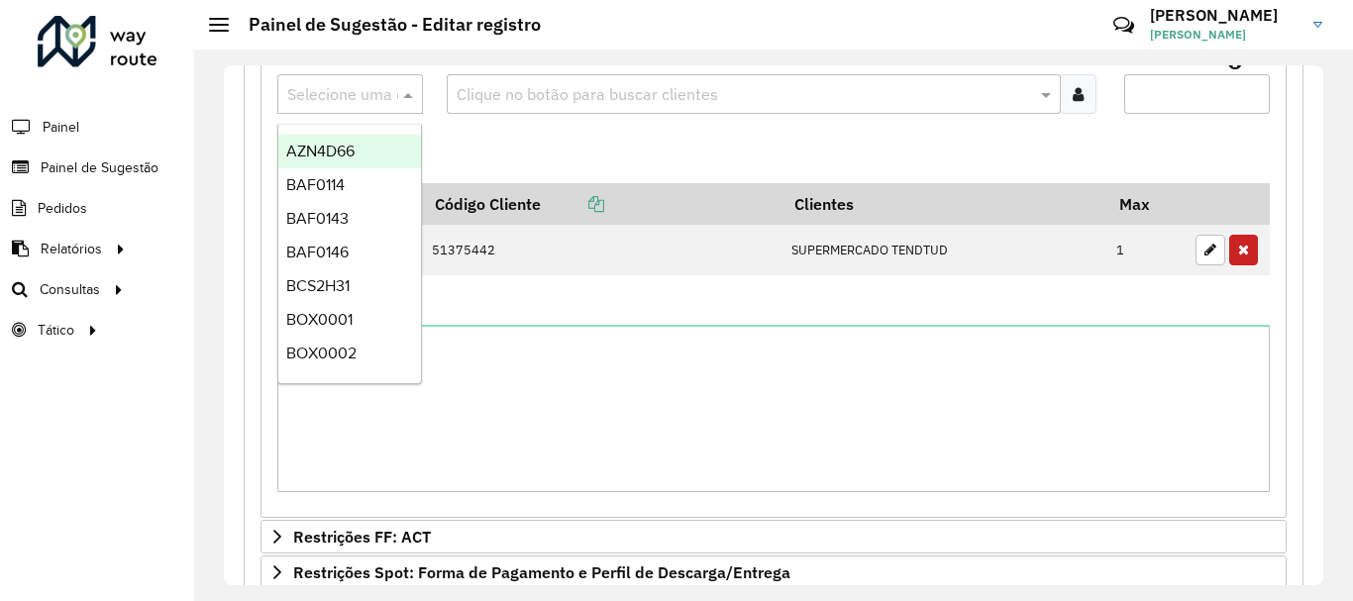
paste input "*******"
type input "*******"
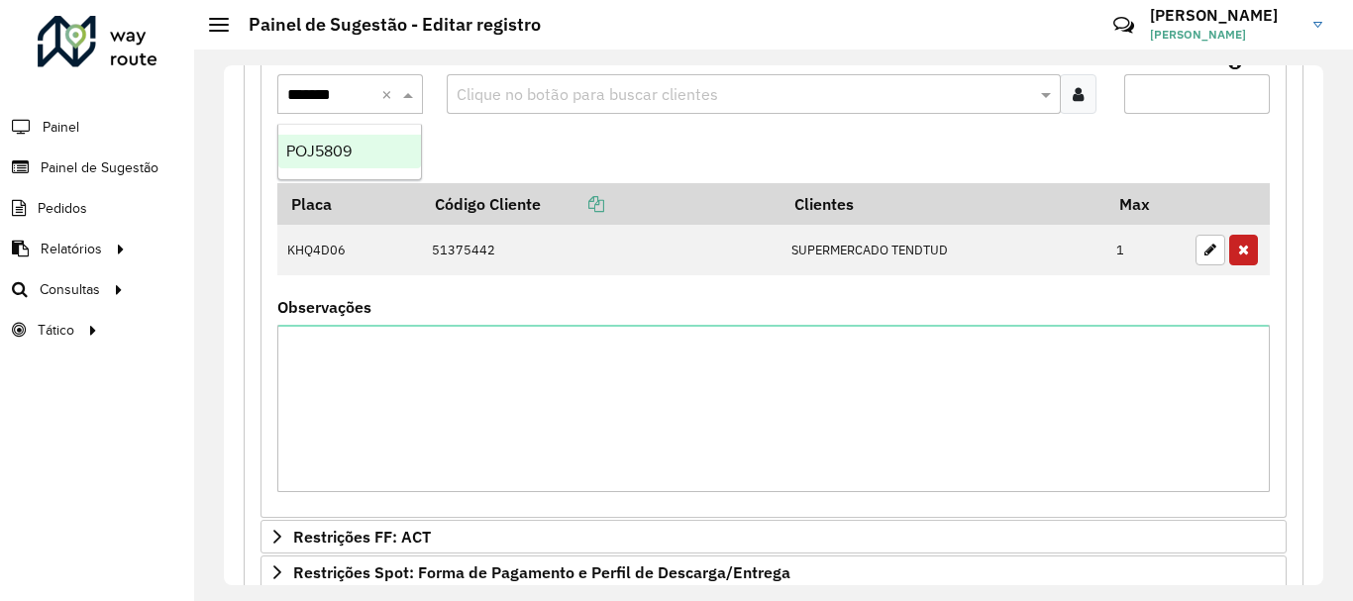
click at [296, 152] on span "POJ5809" at bounding box center [318, 151] width 65 height 17
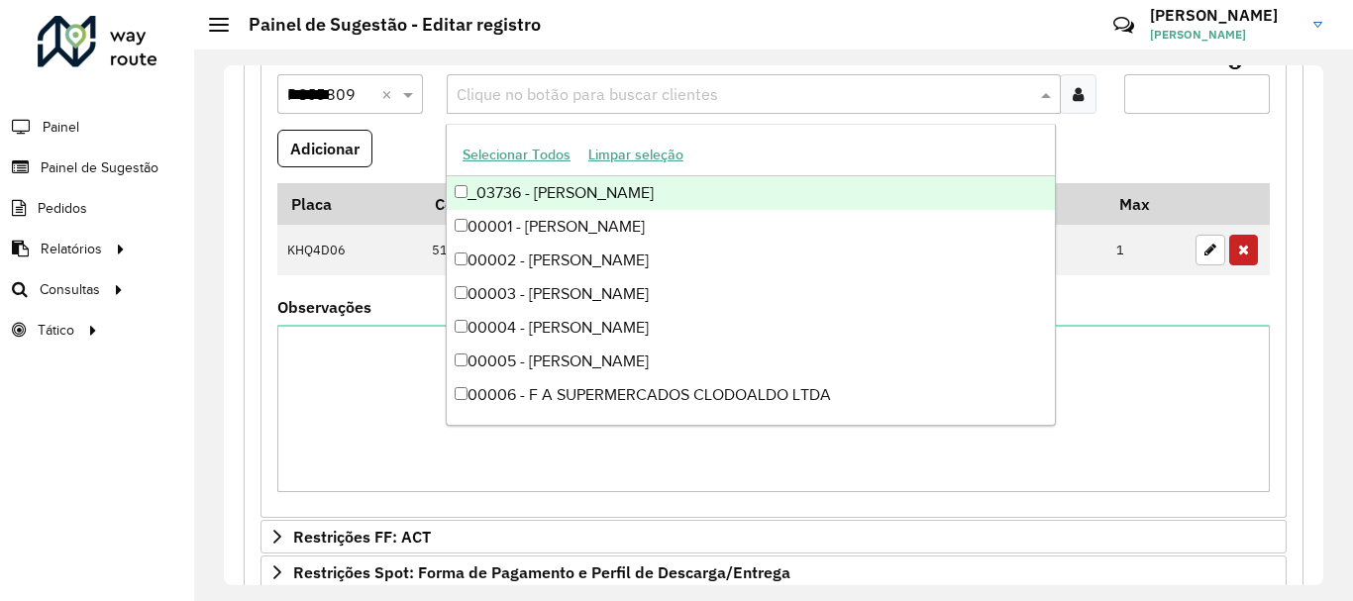
click at [558, 92] on input "text" at bounding box center [744, 95] width 584 height 24
paste input "*****"
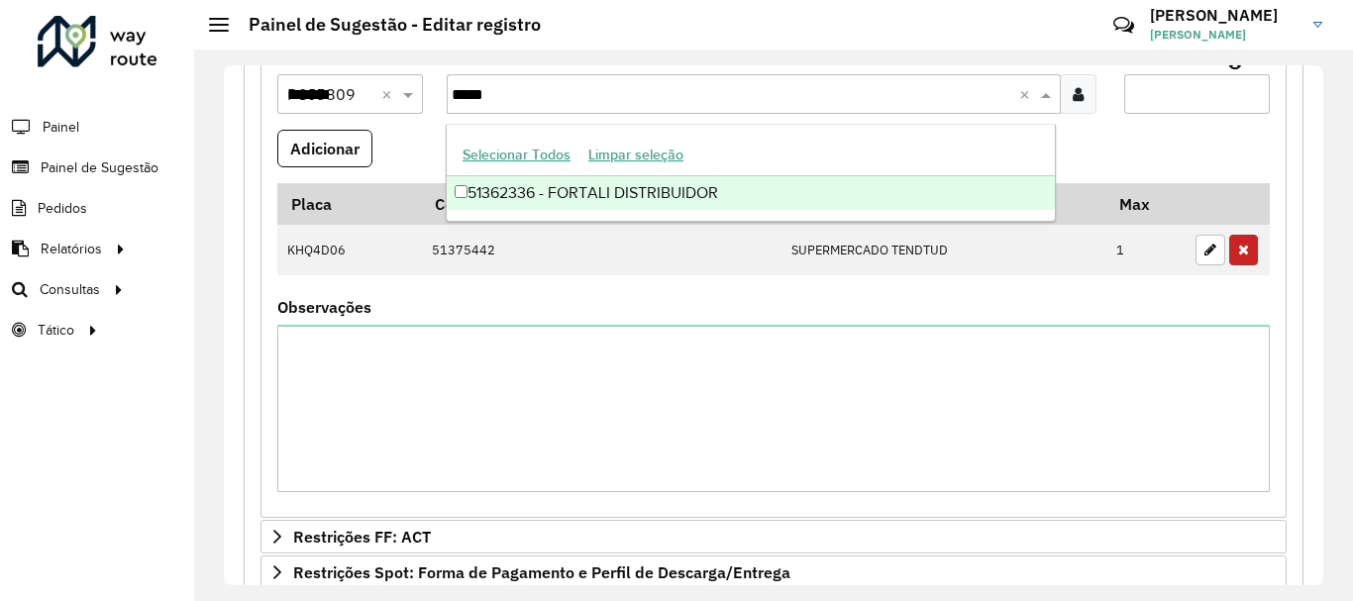
type input "*****"
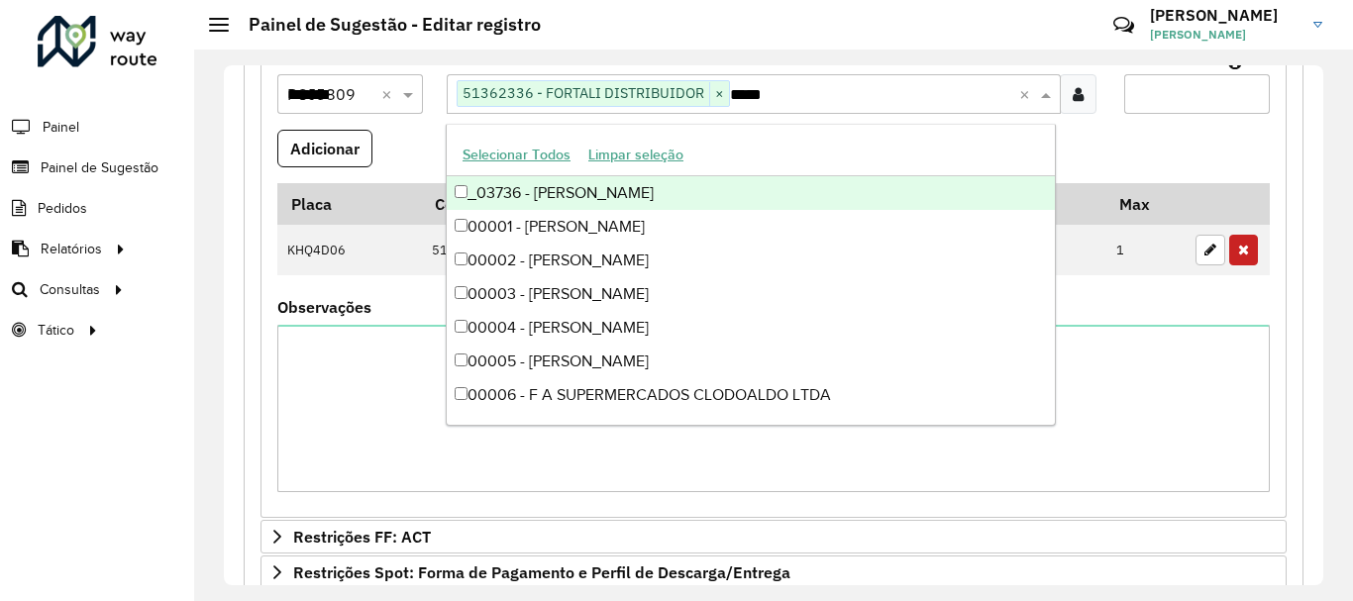
click at [1154, 100] on input "Max entregas" at bounding box center [1197, 94] width 146 height 40
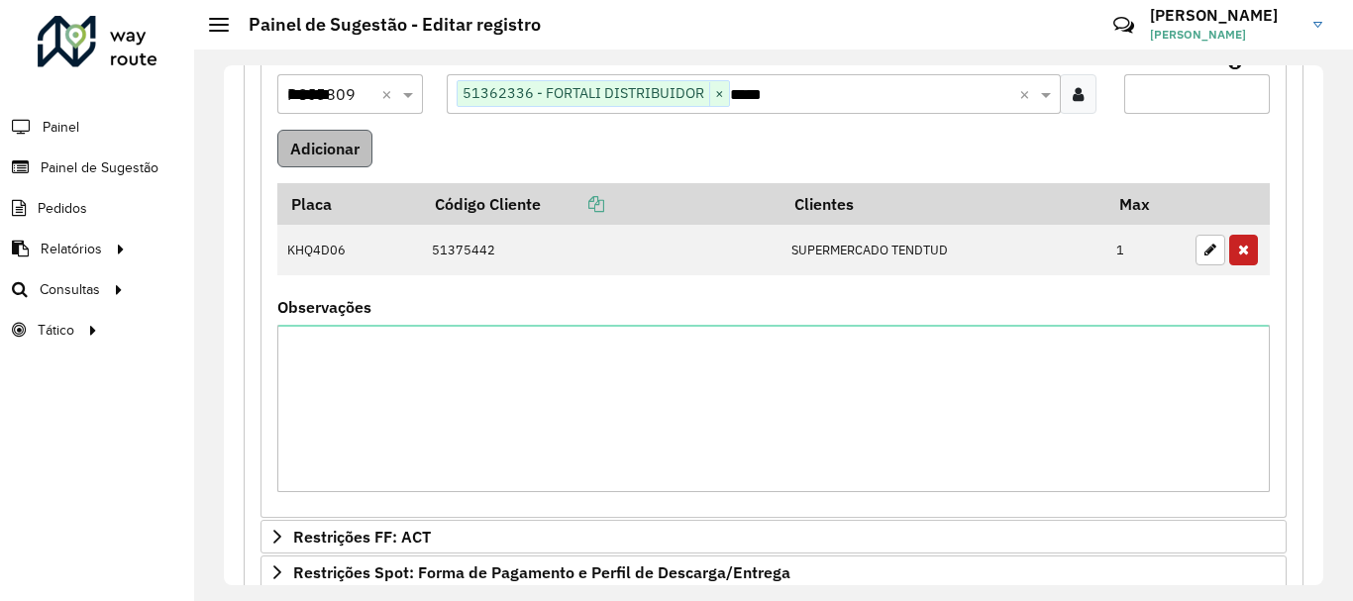
type input "*"
click at [302, 157] on button "Adicionar" at bounding box center [324, 149] width 95 height 38
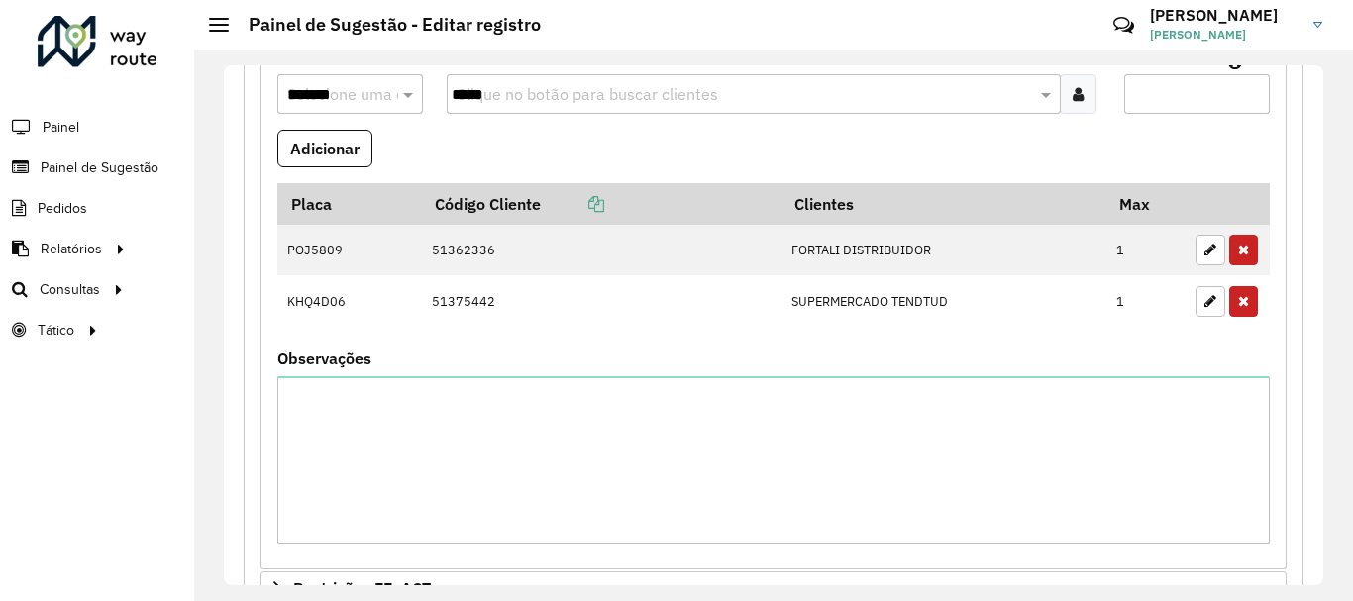
click at [1288, 296] on div "**********" at bounding box center [774, 255] width 1060 height 1213
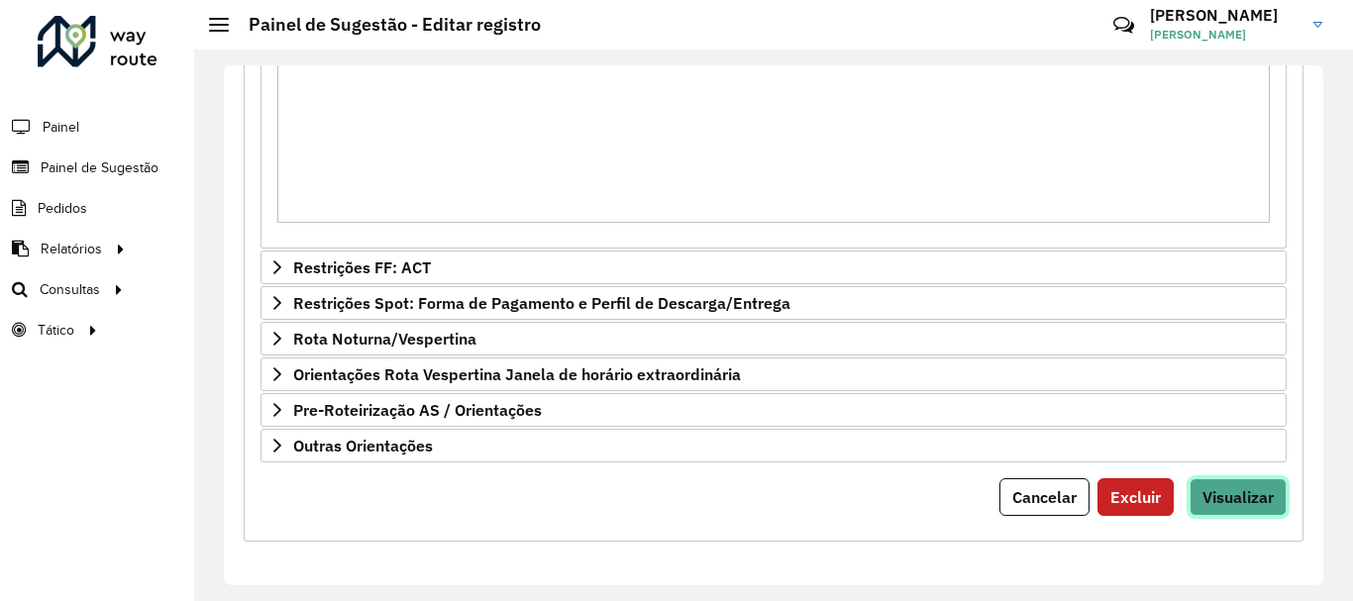
click at [1214, 498] on span "Visualizar" at bounding box center [1237, 497] width 71 height 20
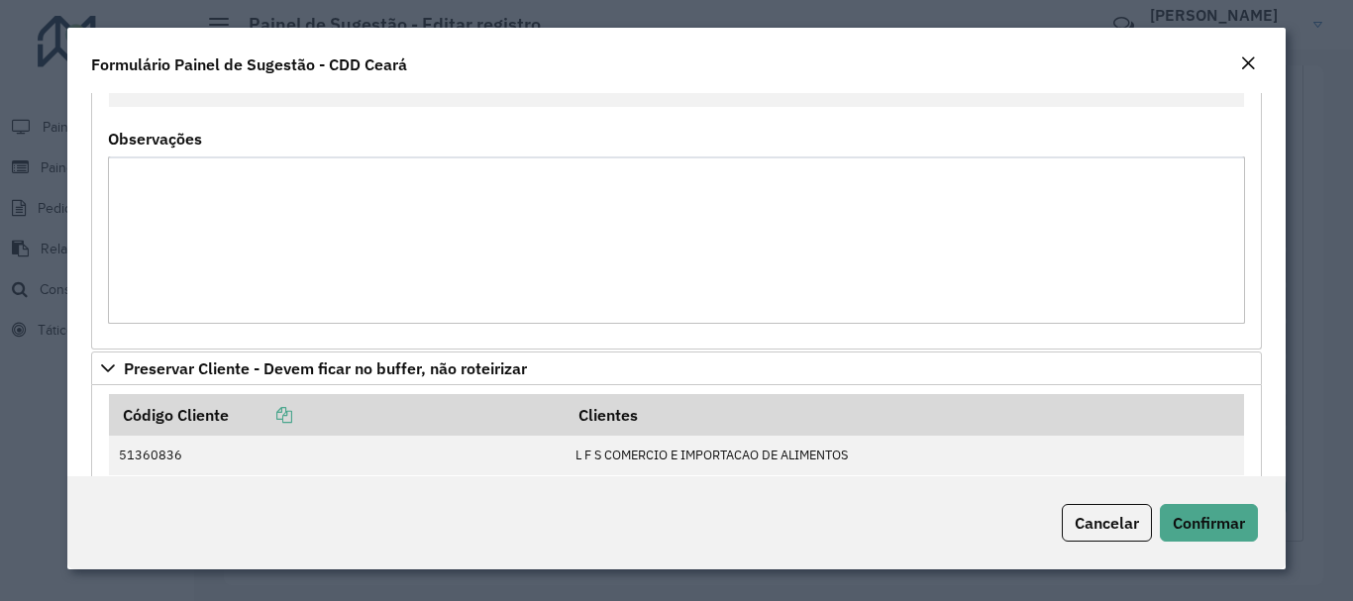
scroll to position [0, 0]
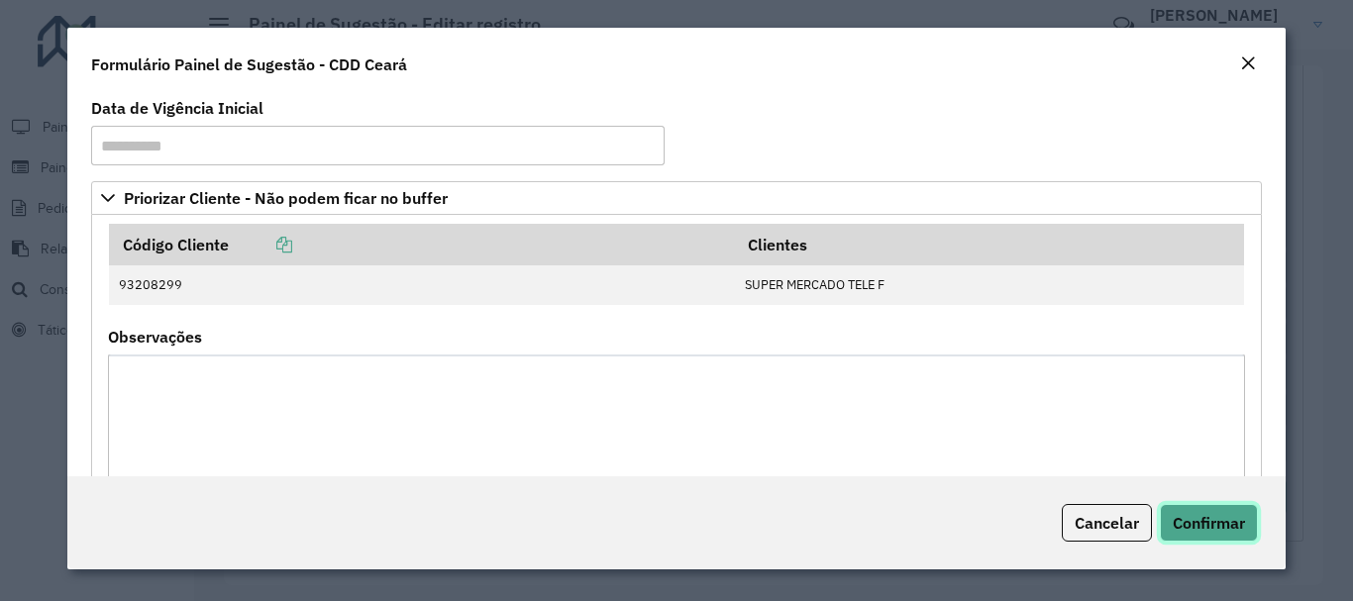
click at [1205, 510] on button "Confirmar" at bounding box center [1209, 523] width 98 height 38
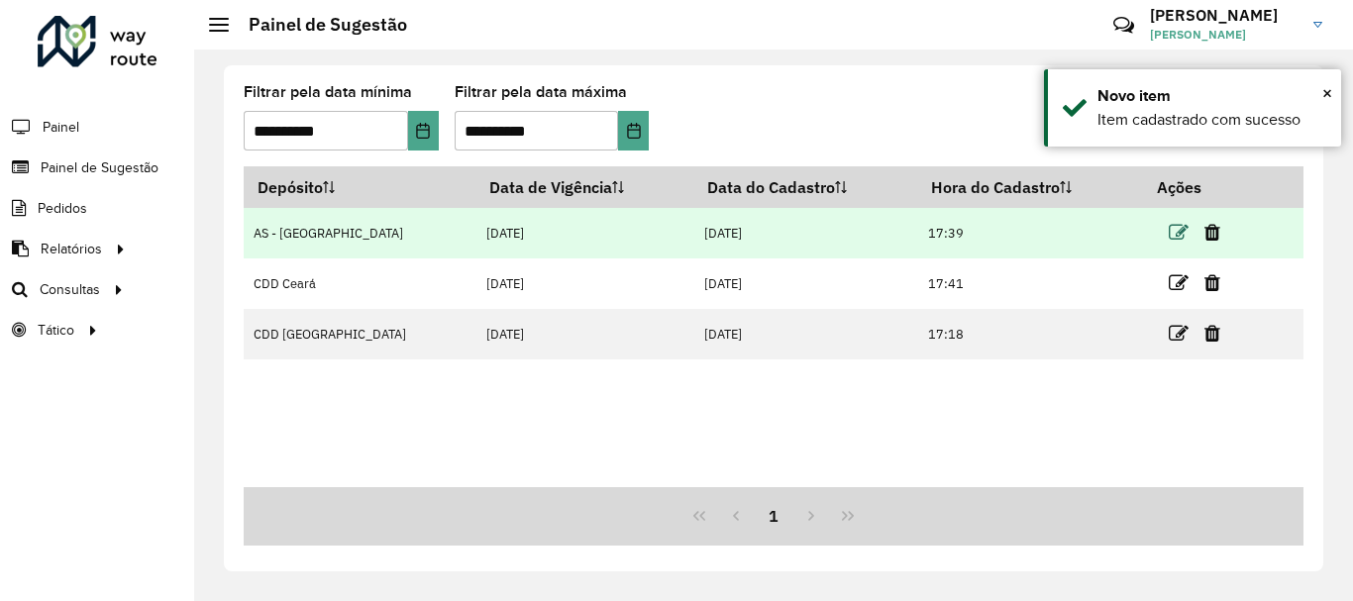
click at [1169, 233] on icon at bounding box center [1179, 233] width 20 height 20
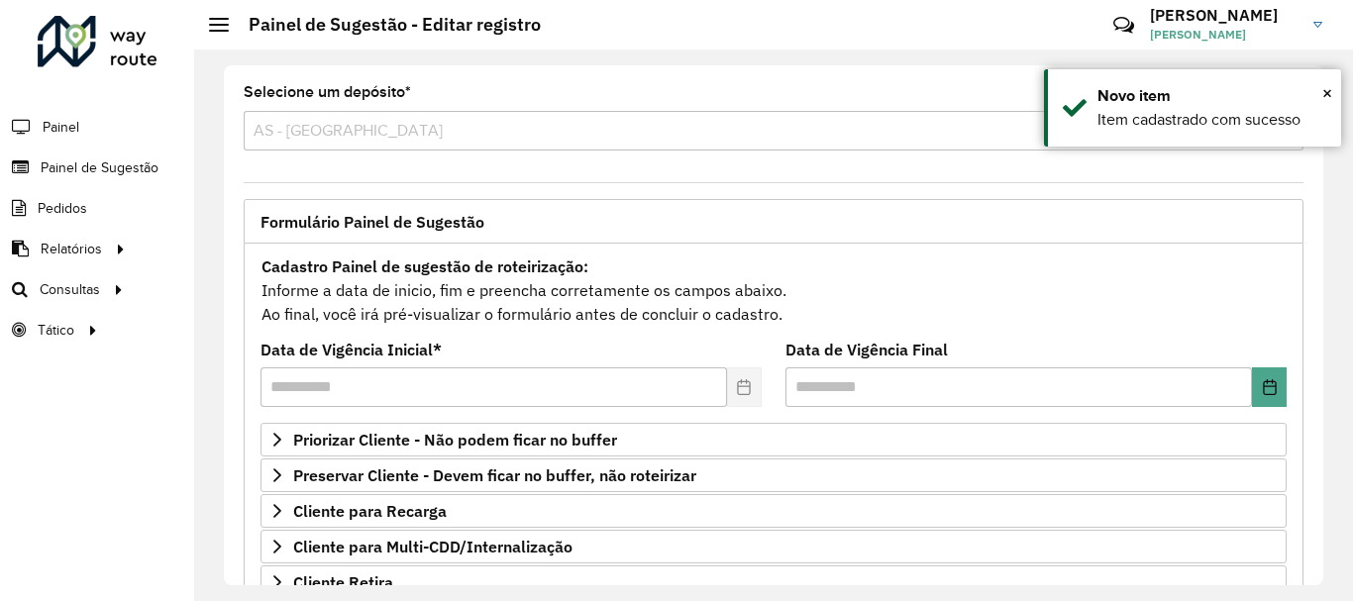
scroll to position [386, 0]
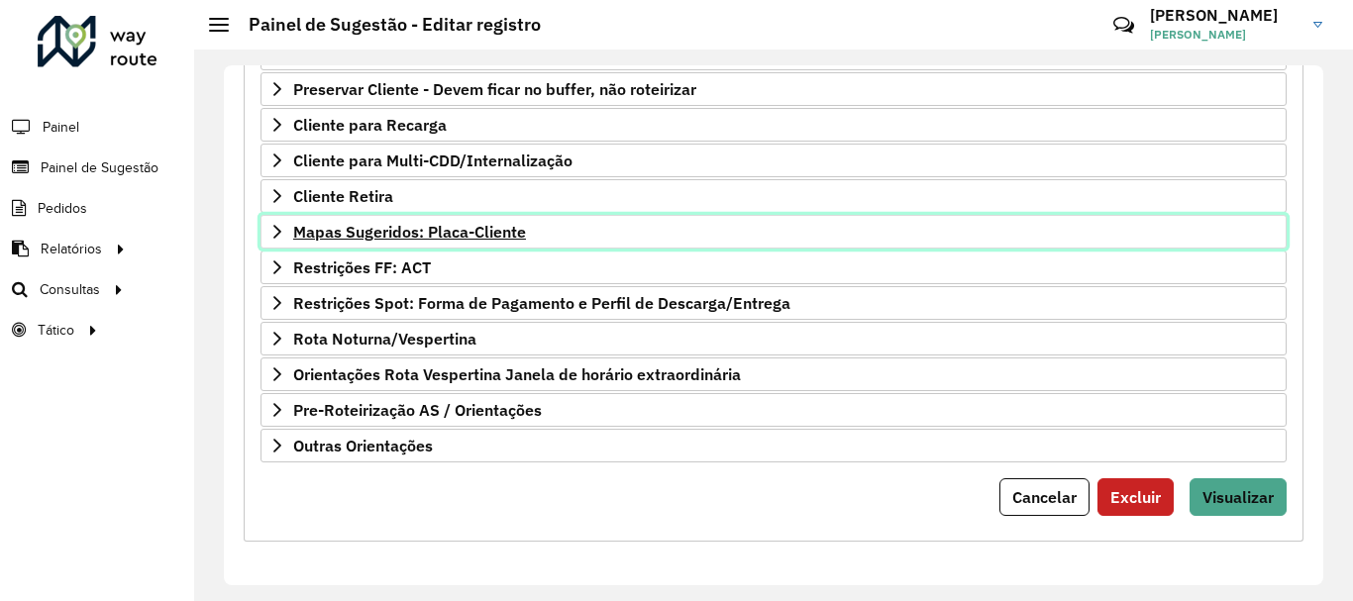
click at [385, 239] on span "Mapas Sugeridos: Placa-Cliente" at bounding box center [409, 232] width 233 height 16
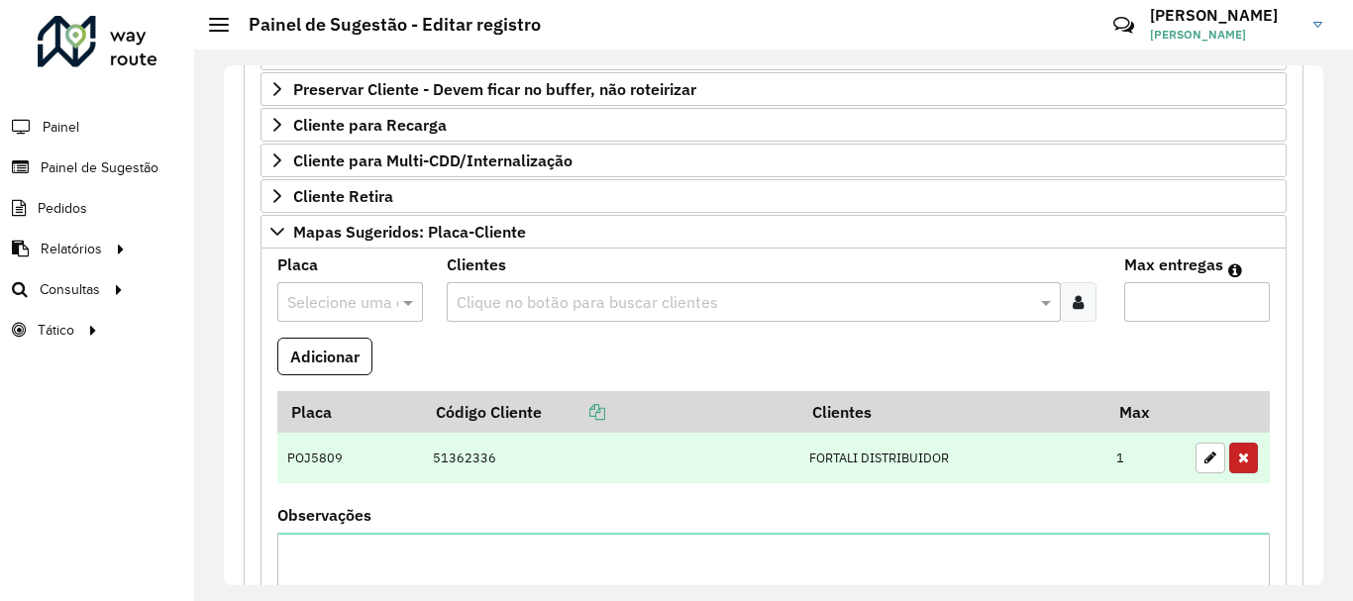
click at [1238, 457] on icon "button" at bounding box center [1243, 458] width 11 height 14
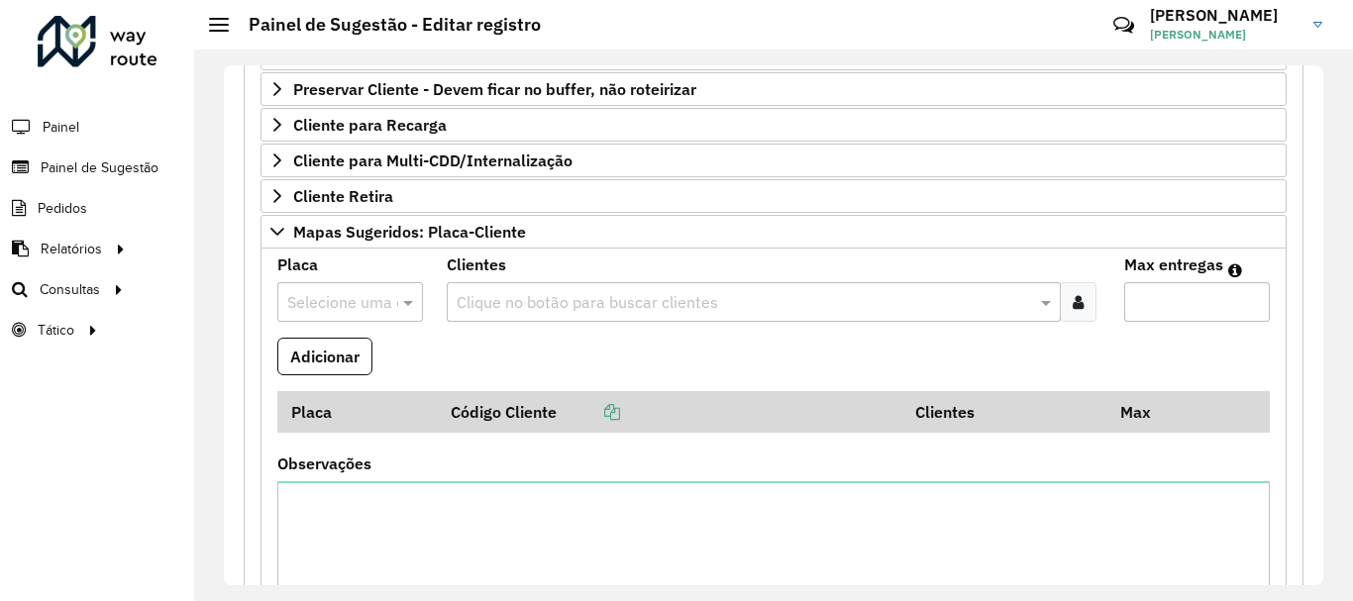
scroll to position [812, 0]
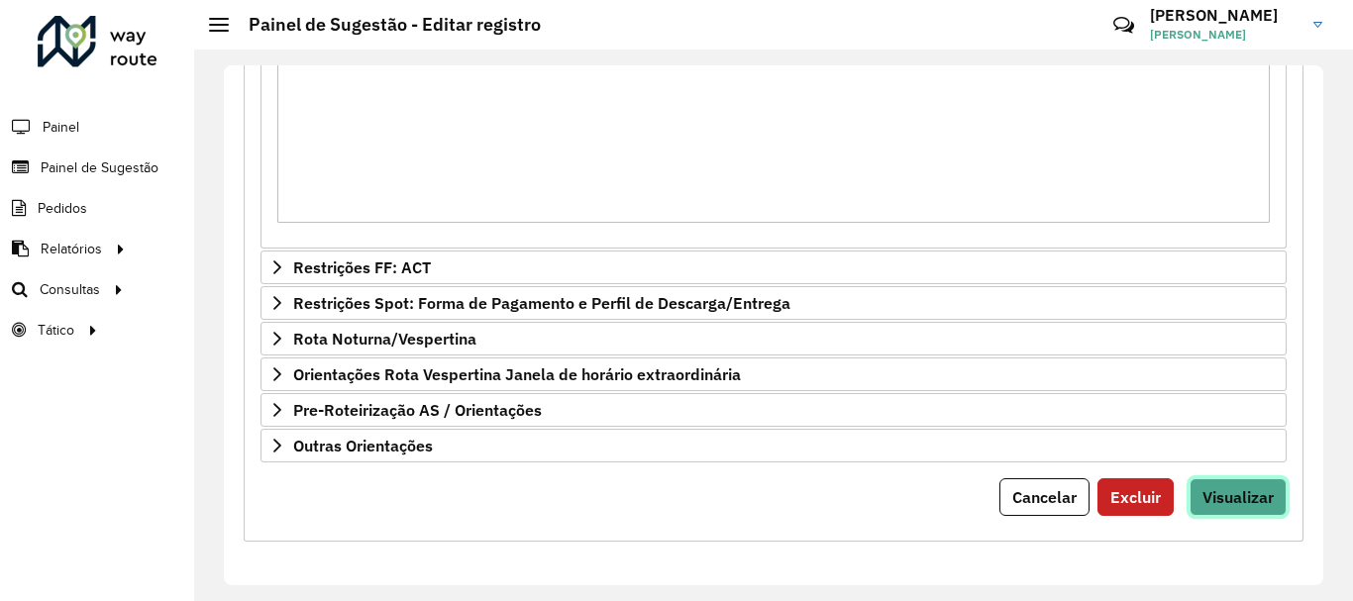
click at [1240, 490] on span "Visualizar" at bounding box center [1237, 497] width 71 height 20
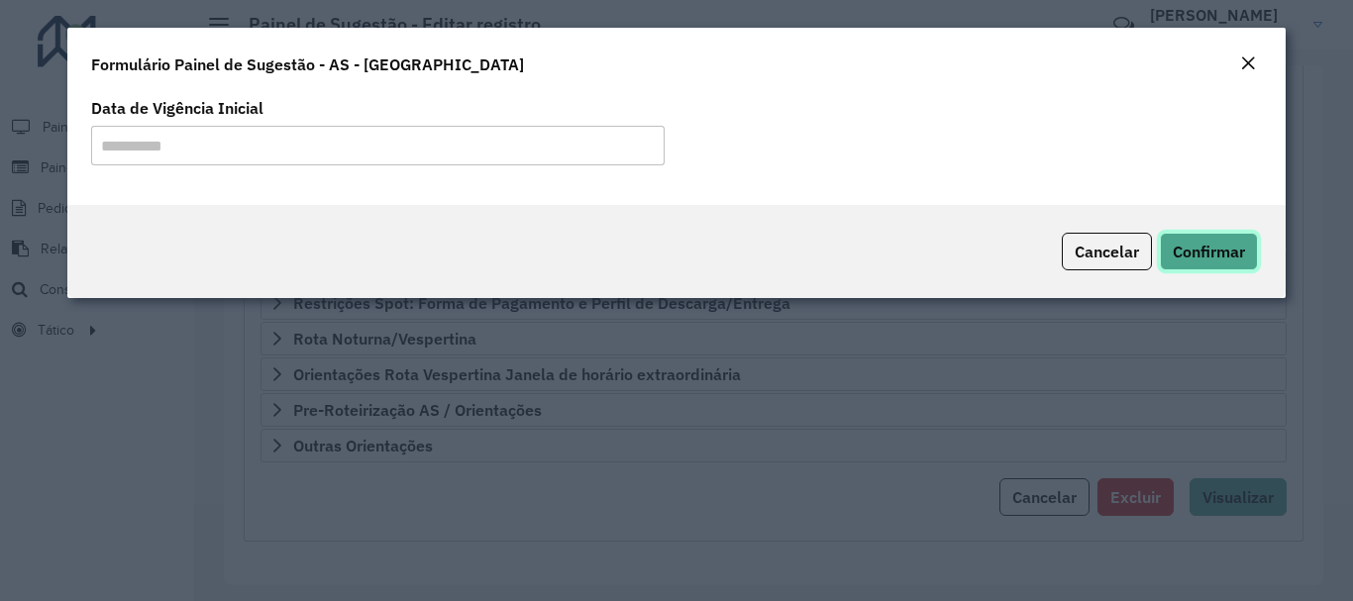
click at [1213, 259] on span "Confirmar" at bounding box center [1209, 252] width 72 height 20
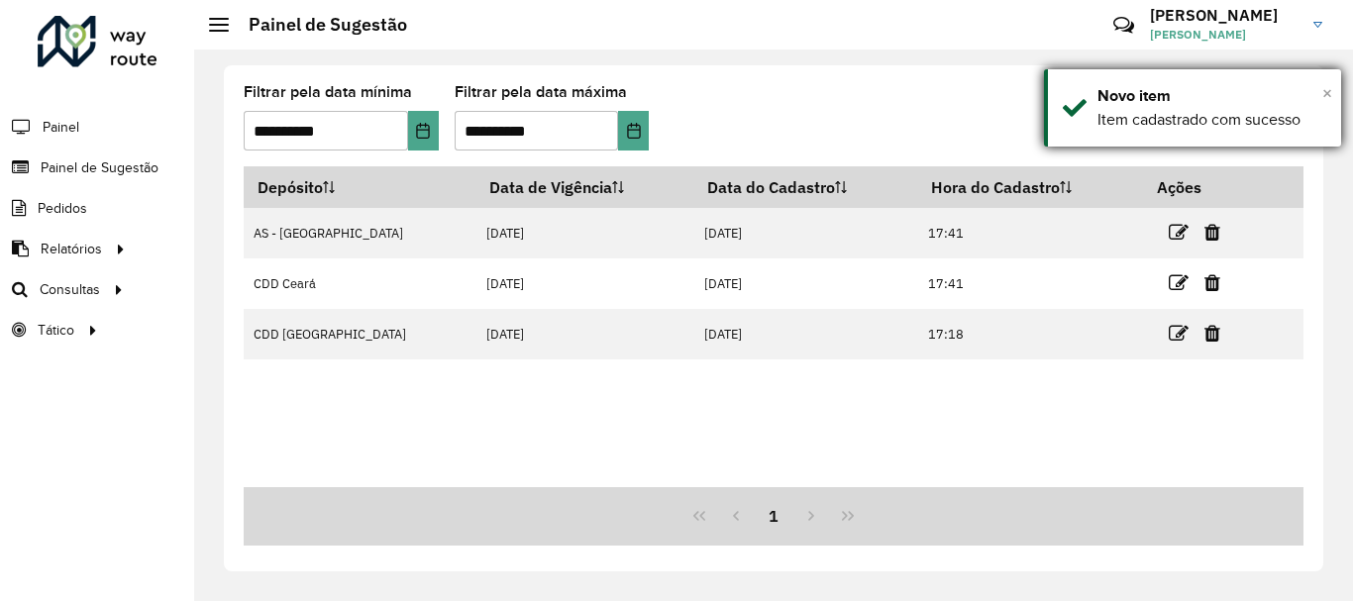
click at [1328, 88] on span "×" at bounding box center [1327, 93] width 10 height 22
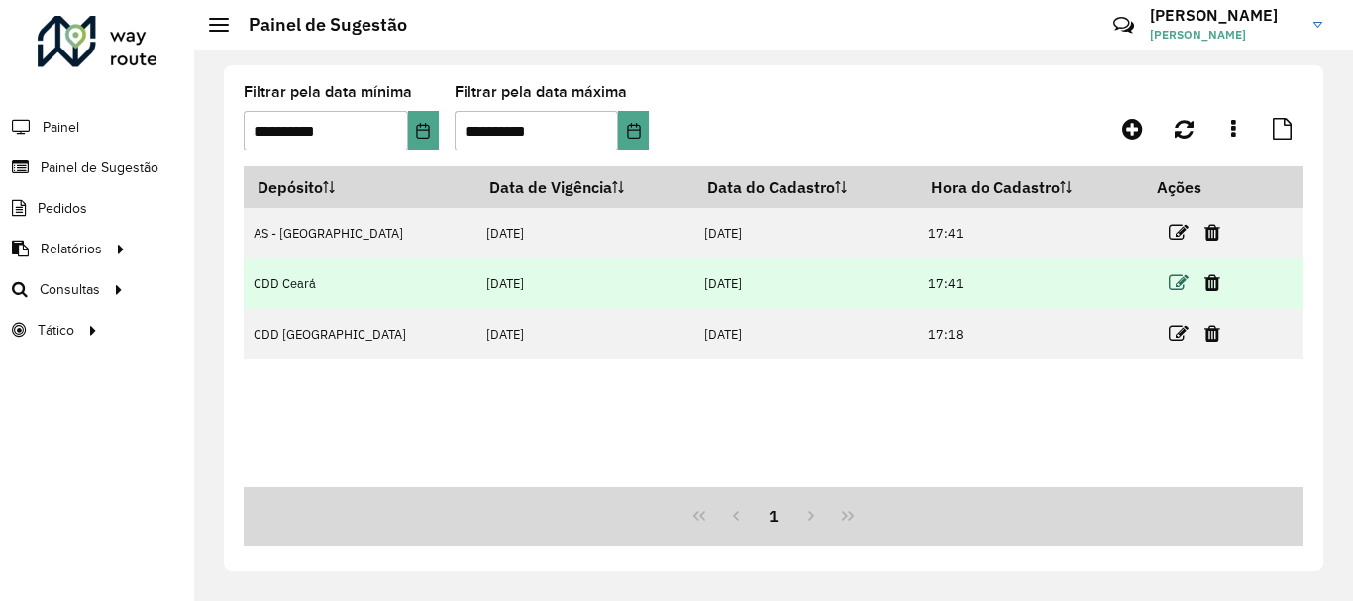
click at [1169, 287] on icon at bounding box center [1179, 283] width 20 height 20
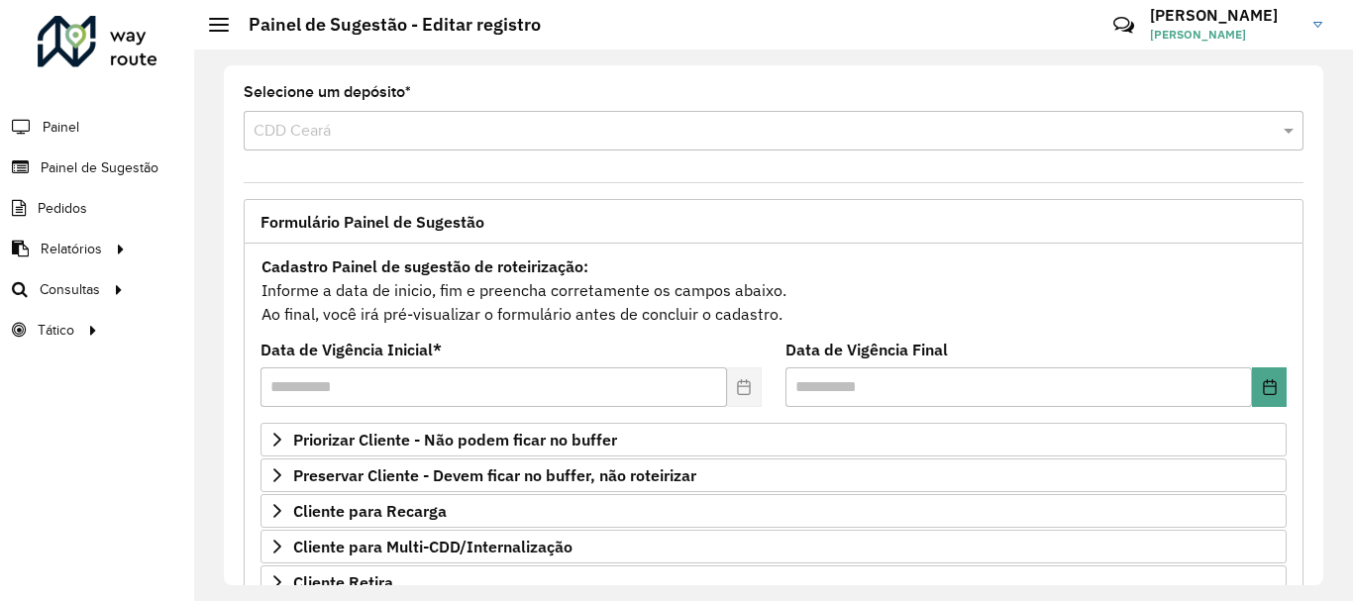
scroll to position [297, 0]
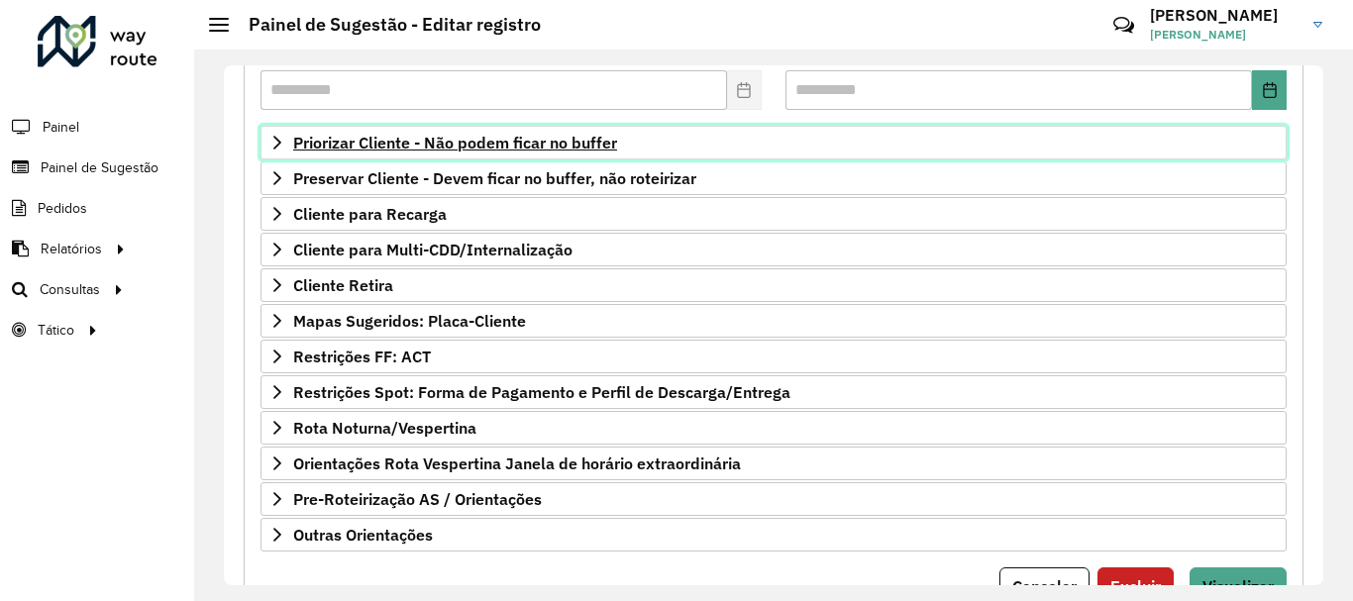
click at [378, 144] on span "Priorizar Cliente - Não podem ficar no buffer" at bounding box center [455, 143] width 324 height 16
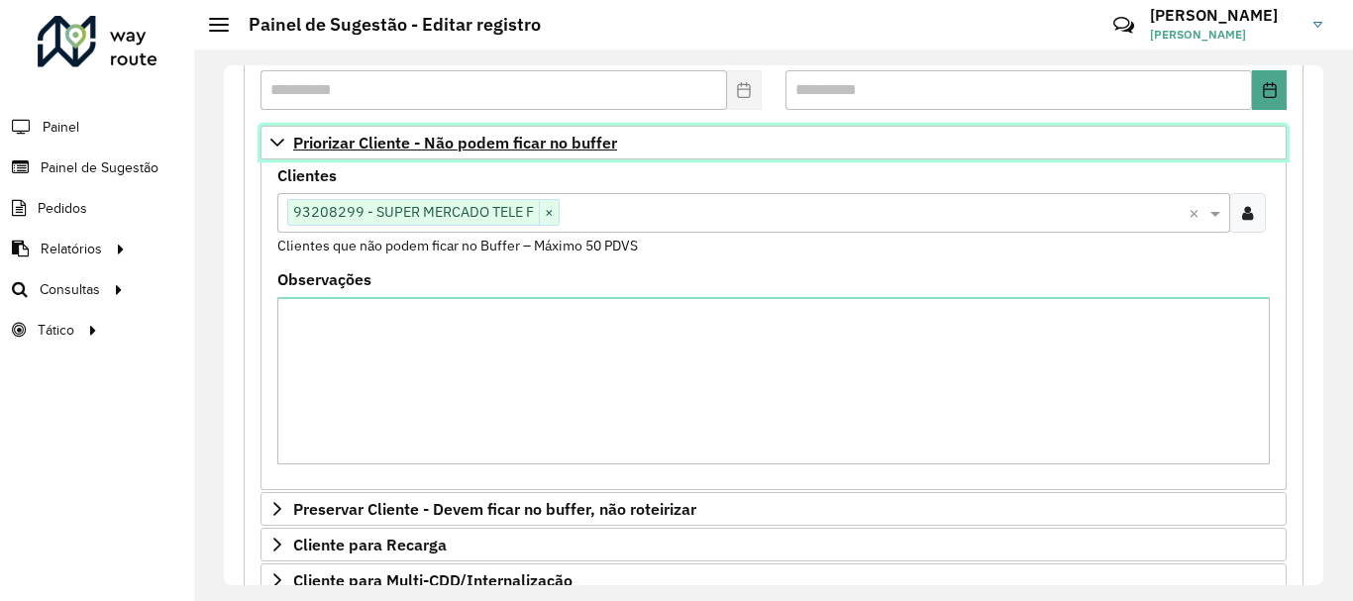
click at [378, 144] on span "Priorizar Cliente - Não podem ficar no buffer" at bounding box center [455, 143] width 324 height 16
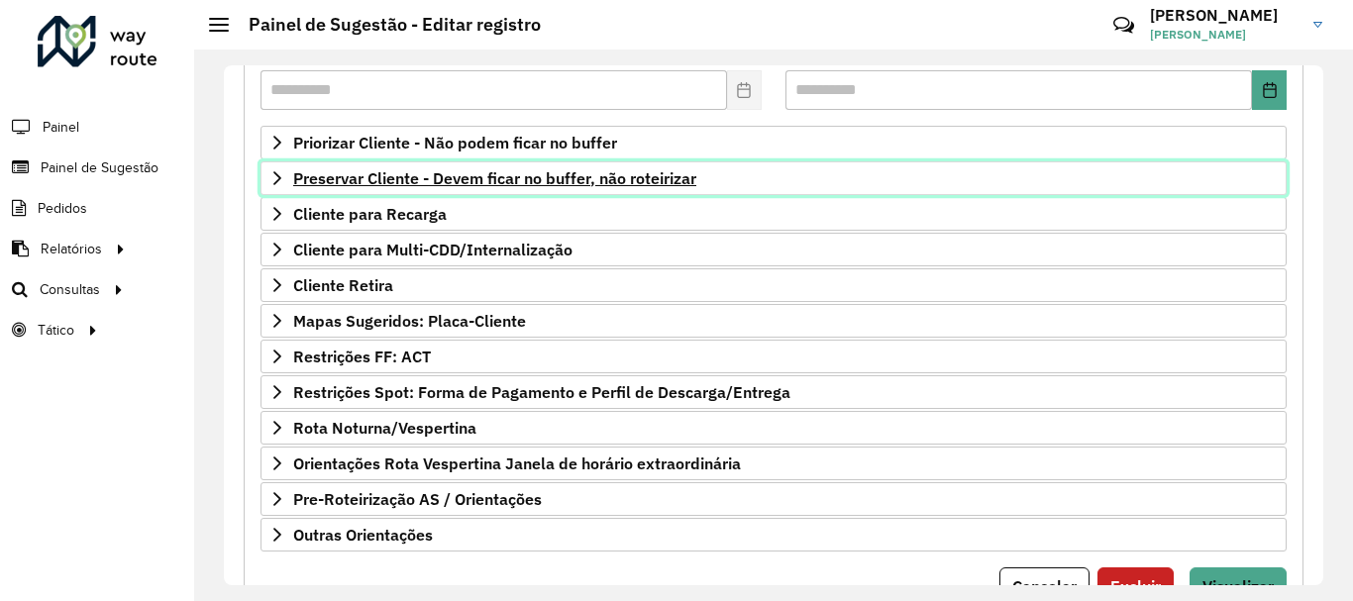
click at [367, 174] on span "Preservar Cliente - Devem ficar no buffer, não roteirizar" at bounding box center [494, 178] width 403 height 16
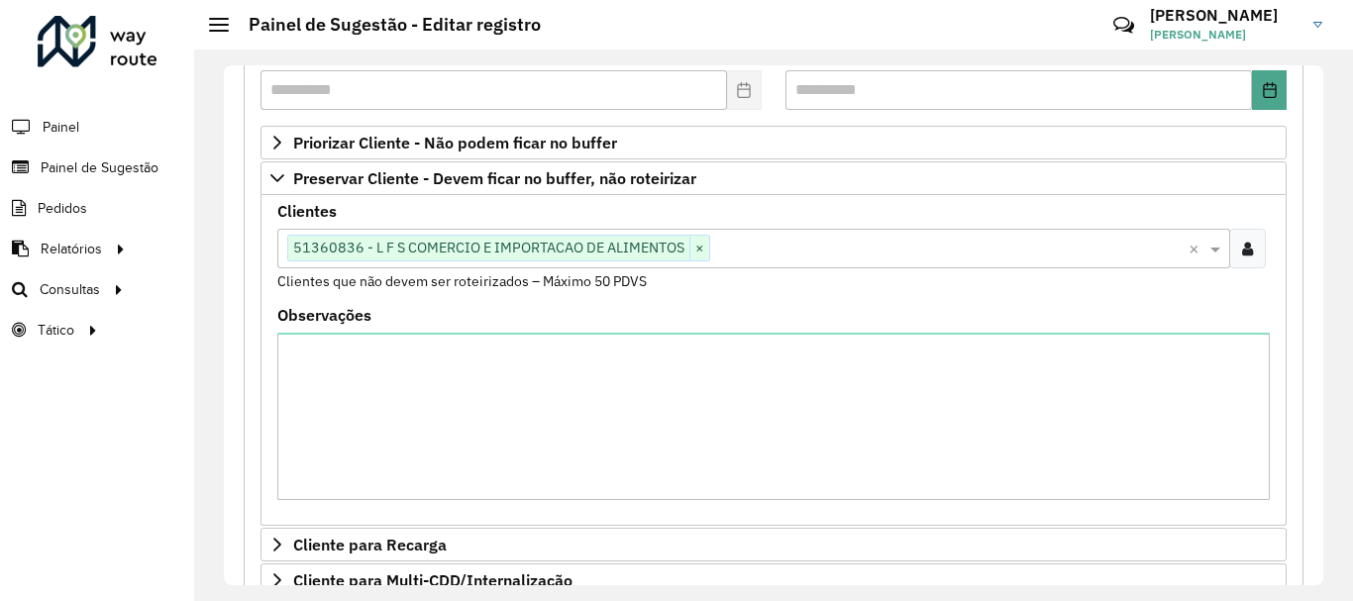
click at [1305, 248] on div "**********" at bounding box center [774, 432] width 1084 height 1060
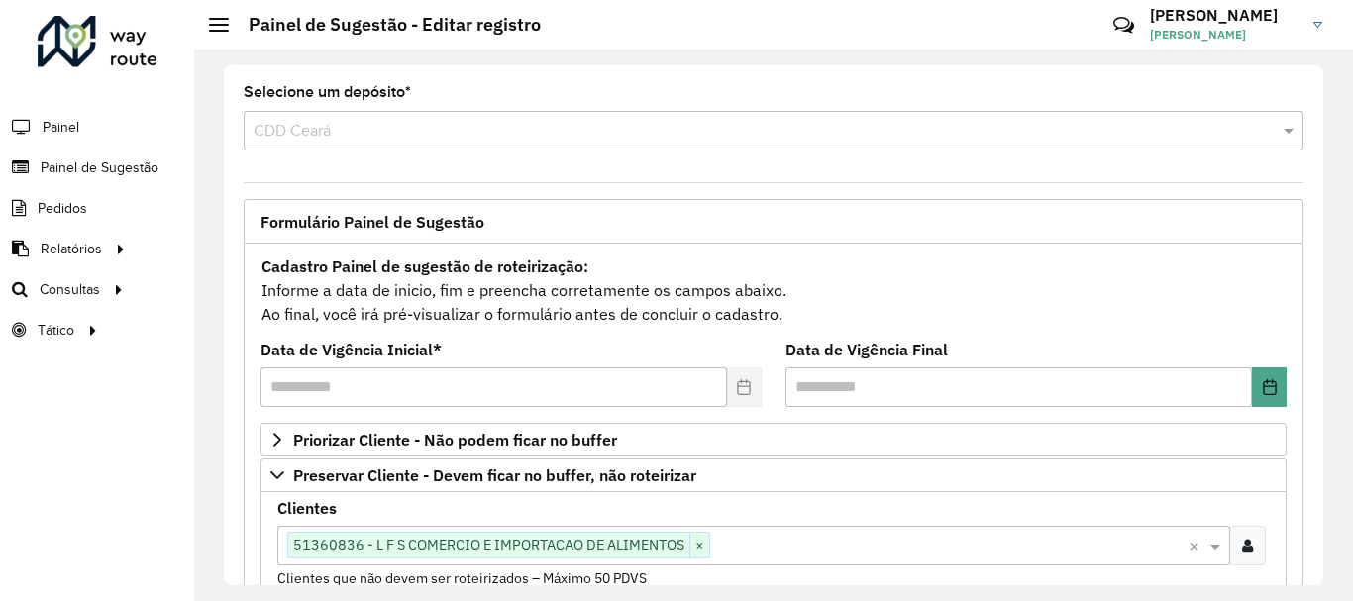
scroll to position [717, 0]
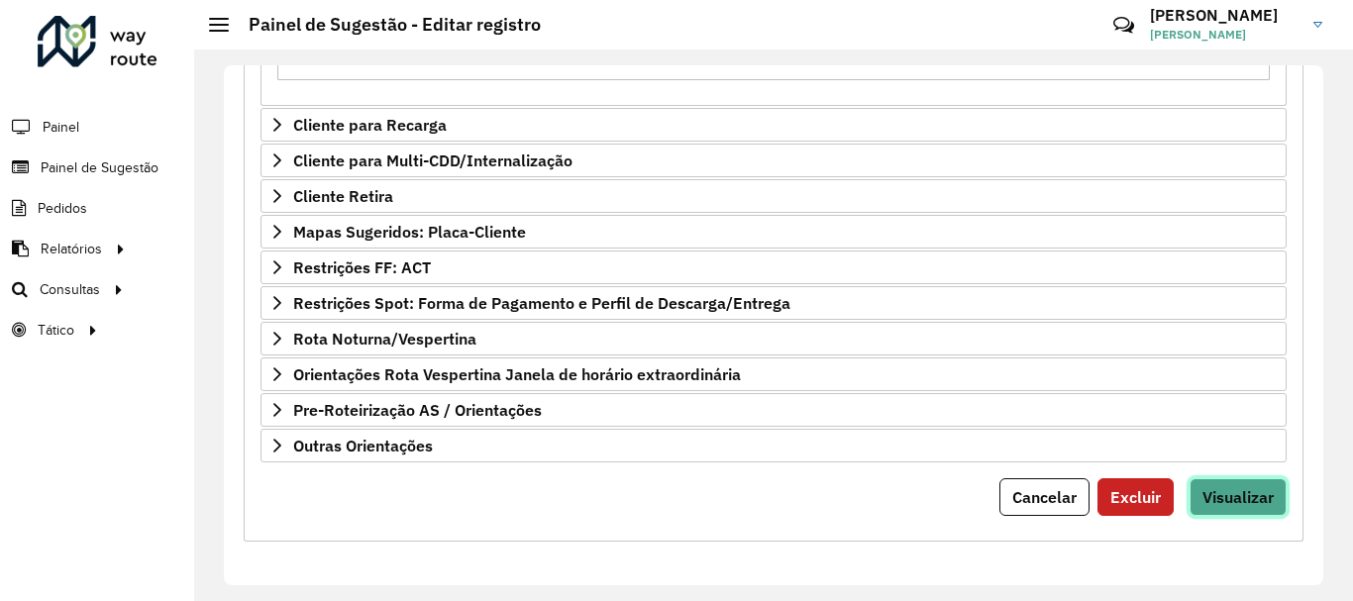
click at [1229, 508] on button "Visualizar" at bounding box center [1238, 497] width 97 height 38
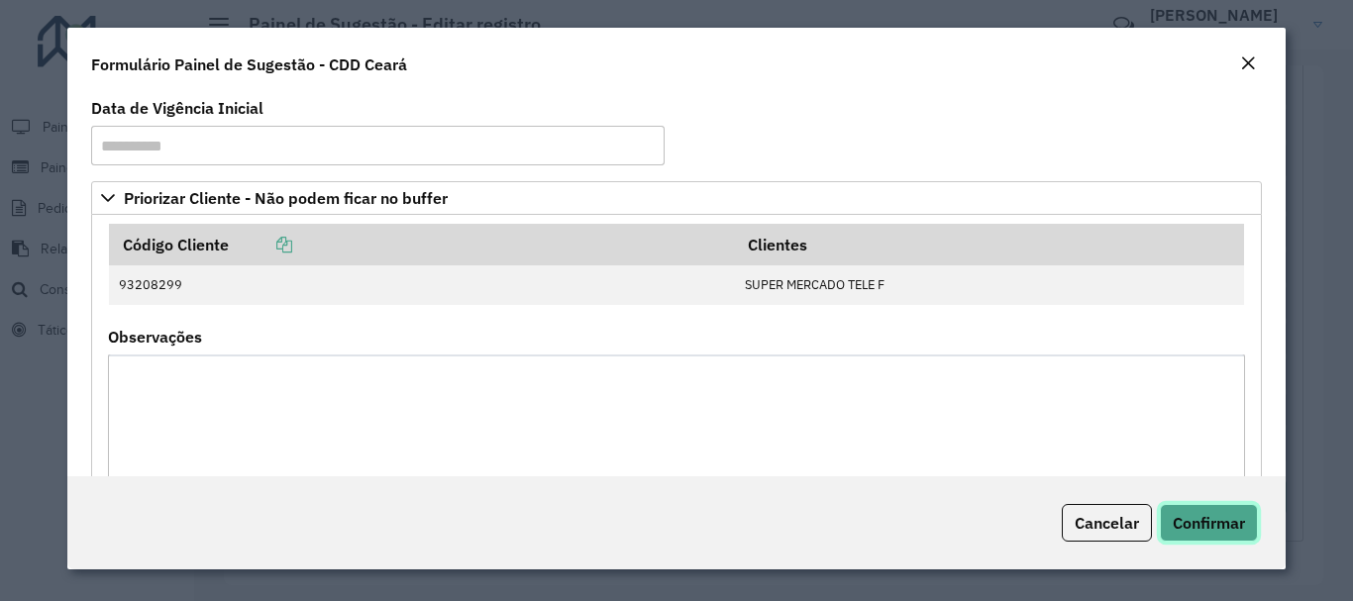
click at [1193, 515] on span "Confirmar" at bounding box center [1209, 523] width 72 height 20
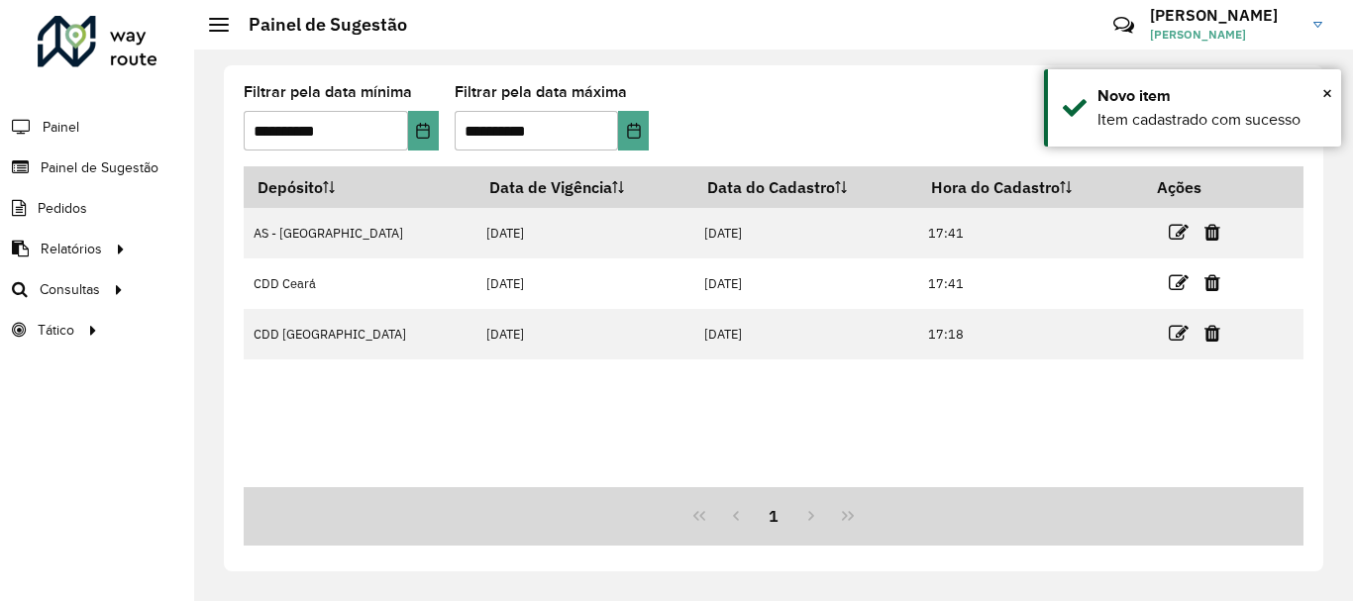
click at [991, 433] on div "Depósito Data de Vigência Data do Cadastro Hora do Cadastro Ações AS - [GEOGRAP…" at bounding box center [774, 326] width 1060 height 321
click at [1329, 93] on span "×" at bounding box center [1327, 93] width 10 height 22
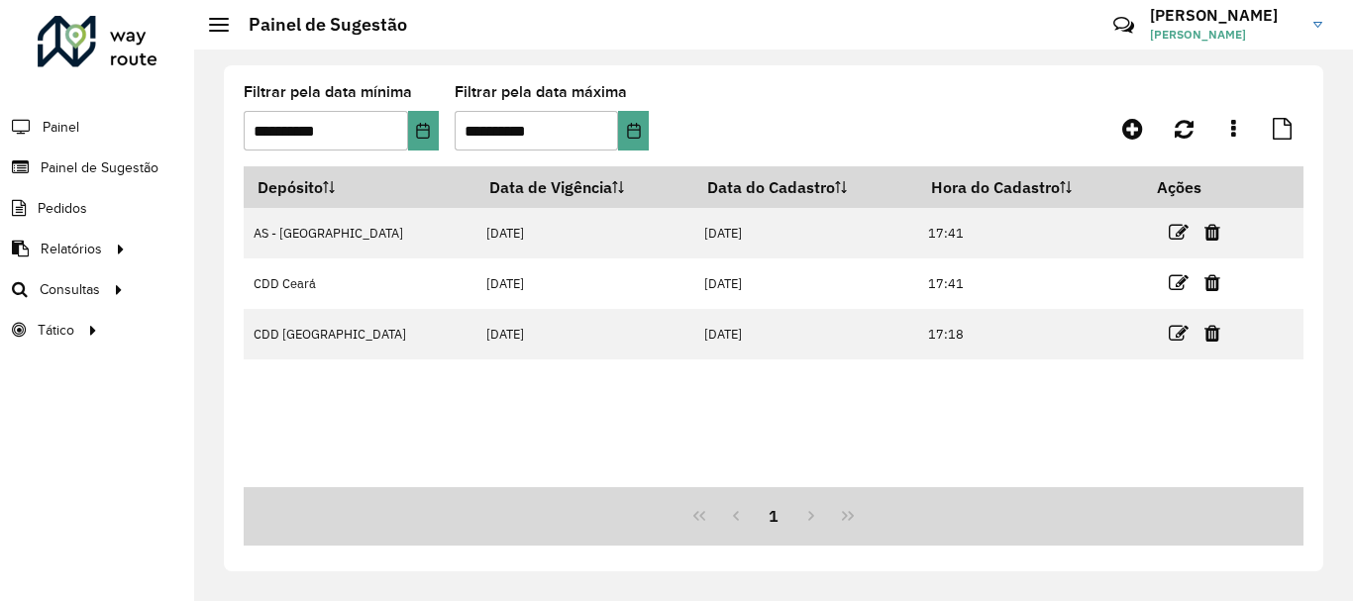
click at [1326, 261] on div "**********" at bounding box center [773, 326] width 1159 height 552
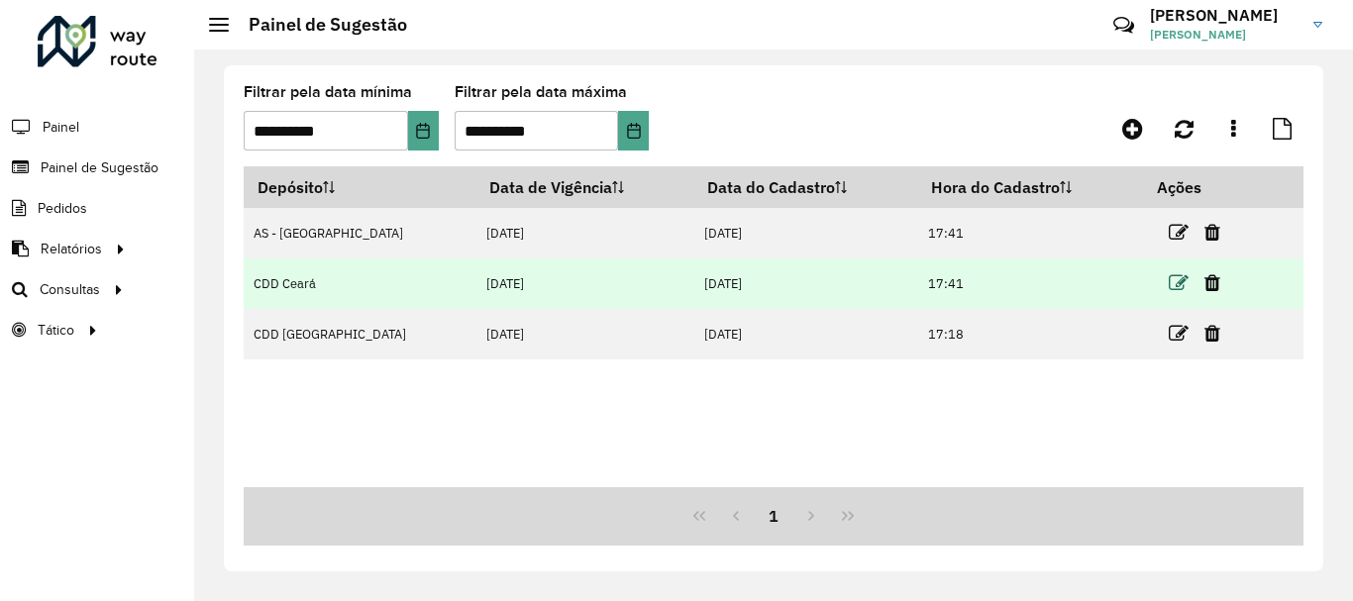
click at [1169, 283] on icon at bounding box center [1179, 283] width 20 height 20
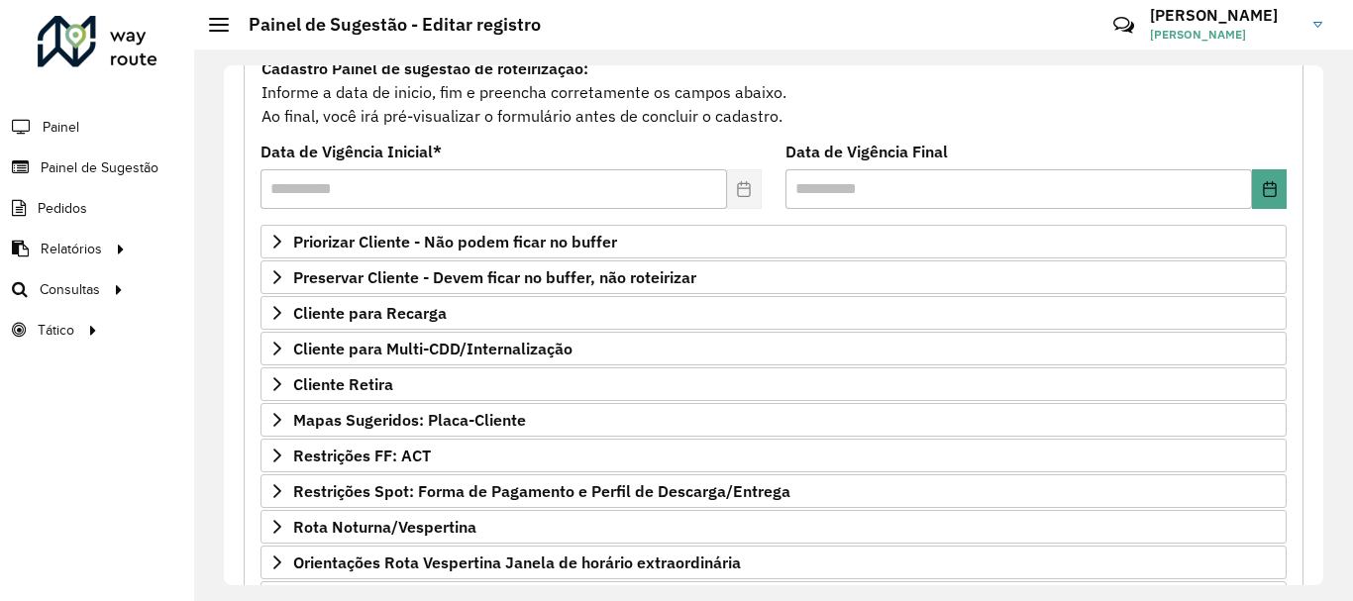
scroll to position [386, 0]
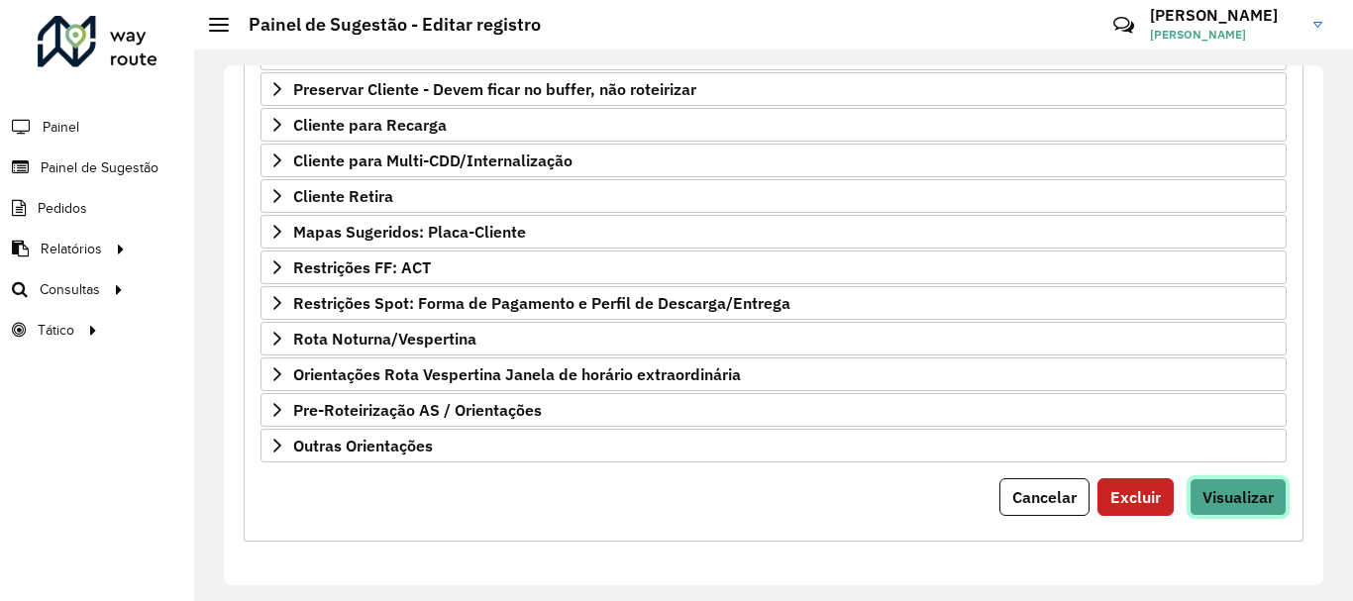
click at [1238, 499] on span "Visualizar" at bounding box center [1237, 497] width 71 height 20
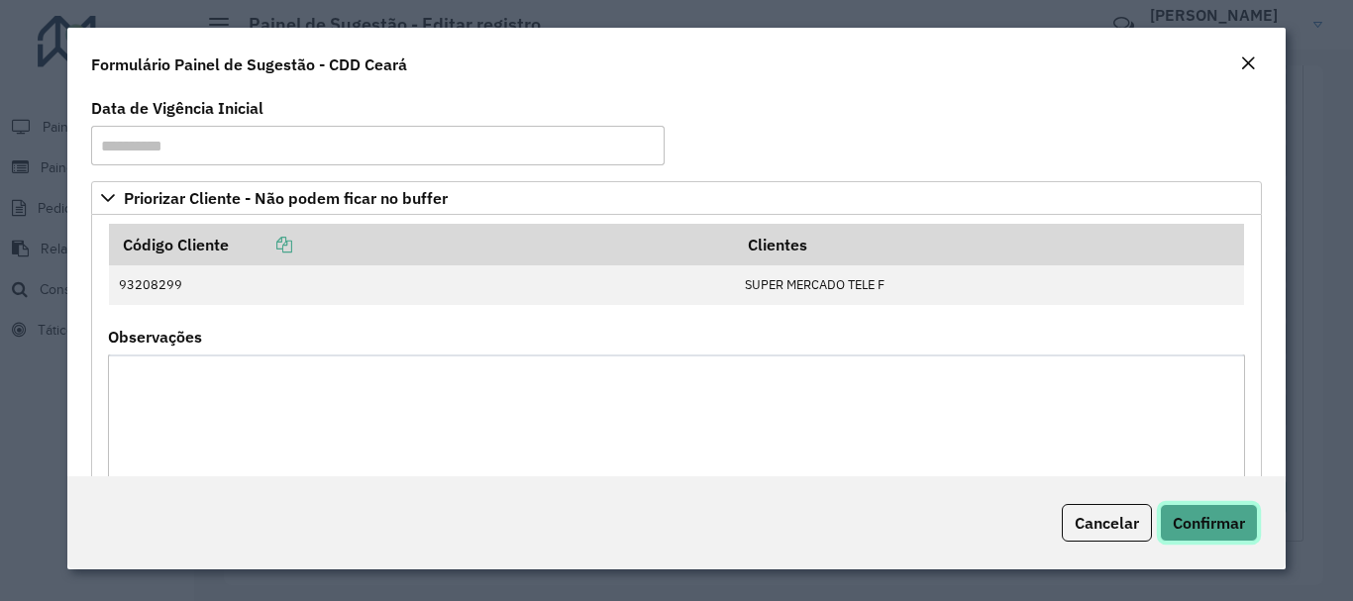
click at [1215, 532] on span "Confirmar" at bounding box center [1209, 523] width 72 height 20
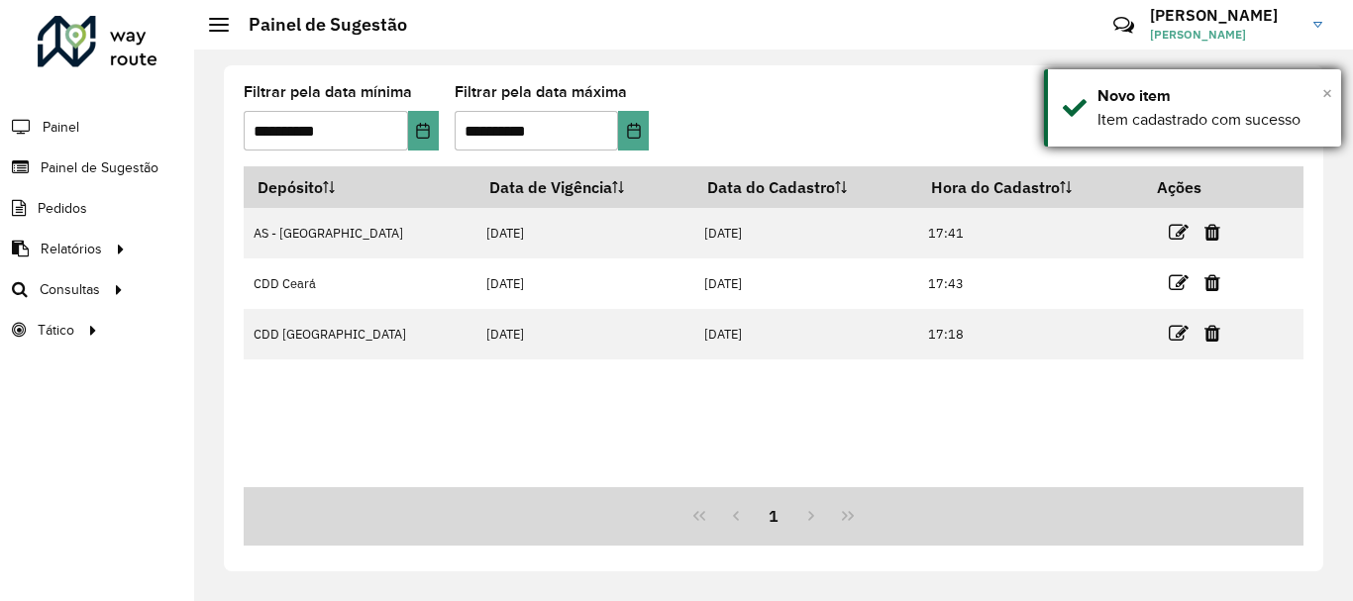
click at [1329, 94] on span "×" at bounding box center [1327, 93] width 10 height 22
